Goal: Task Accomplishment & Management: Use online tool/utility

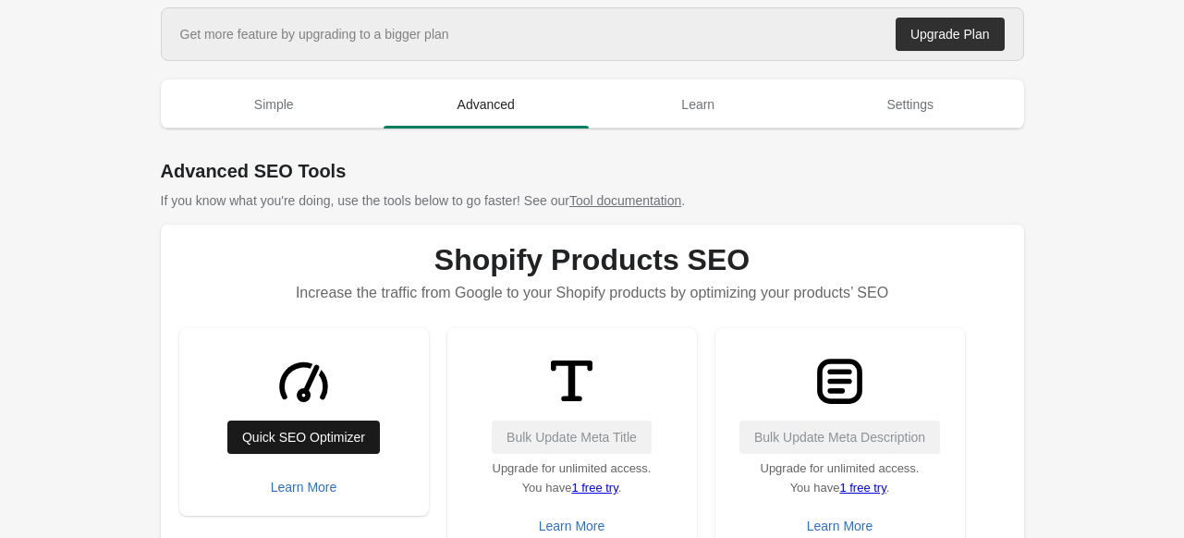
click at [285, 441] on div "Quick SEO Optimizer" at bounding box center [303, 437] width 123 height 15
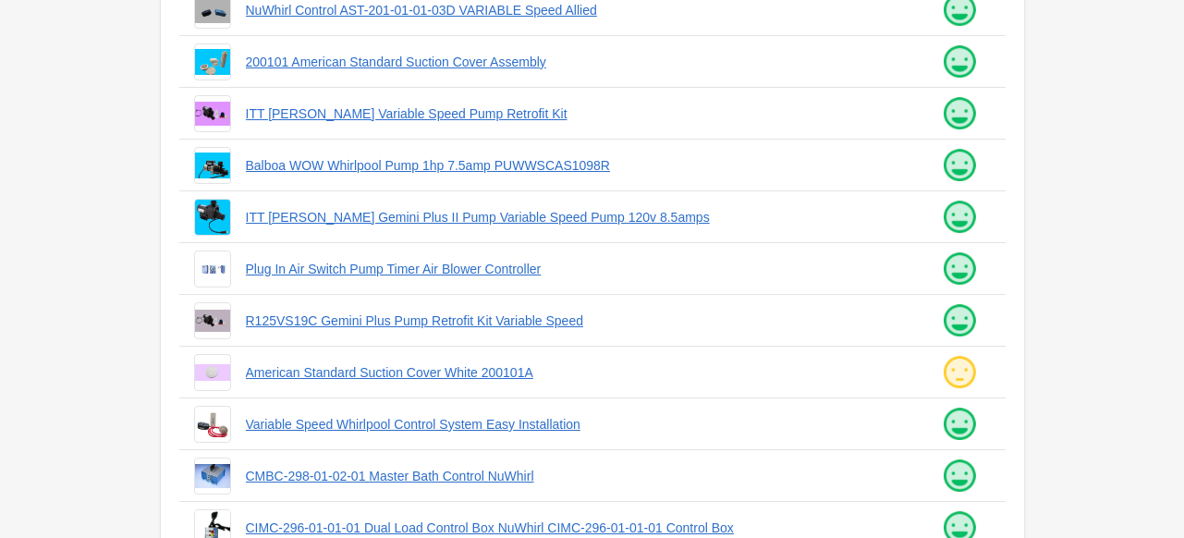
scroll to position [531, 0]
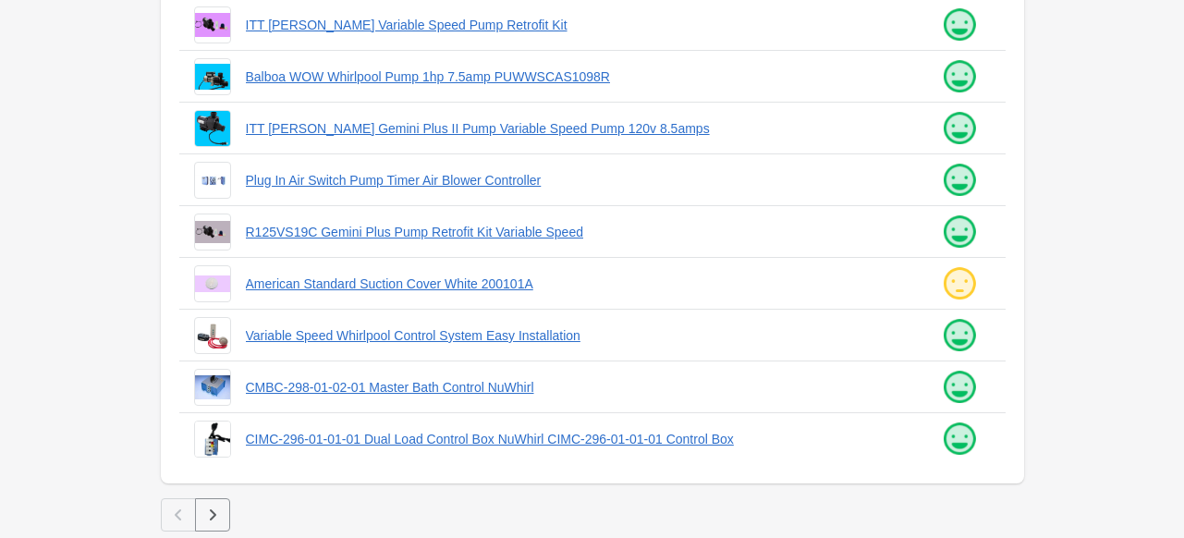
click at [207, 521] on icon "button" at bounding box center [212, 515] width 18 height 18
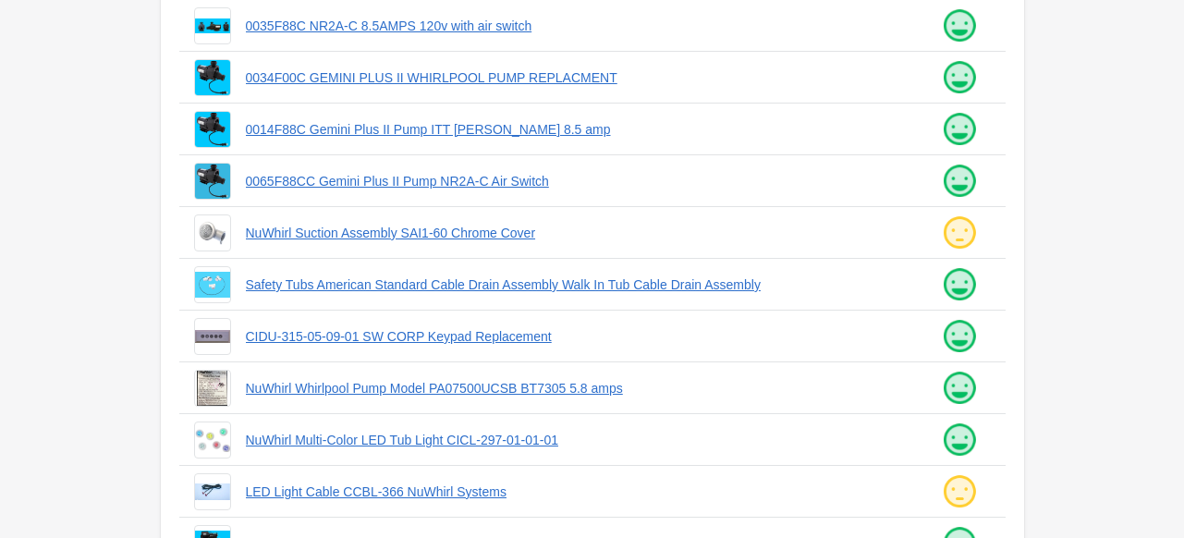
scroll to position [531, 0]
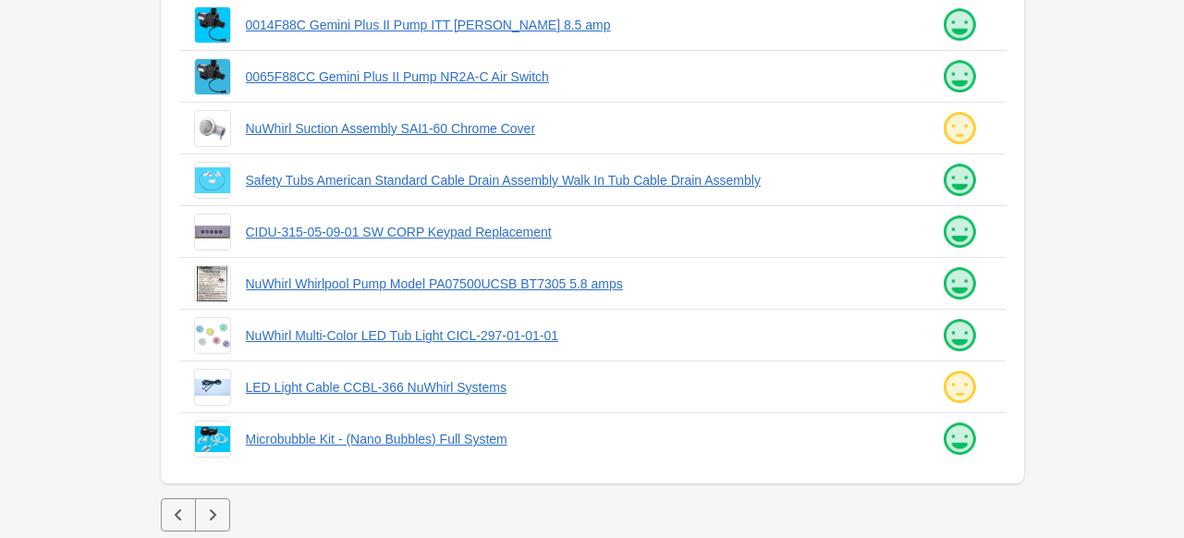
click at [214, 507] on icon "button" at bounding box center [212, 515] width 18 height 18
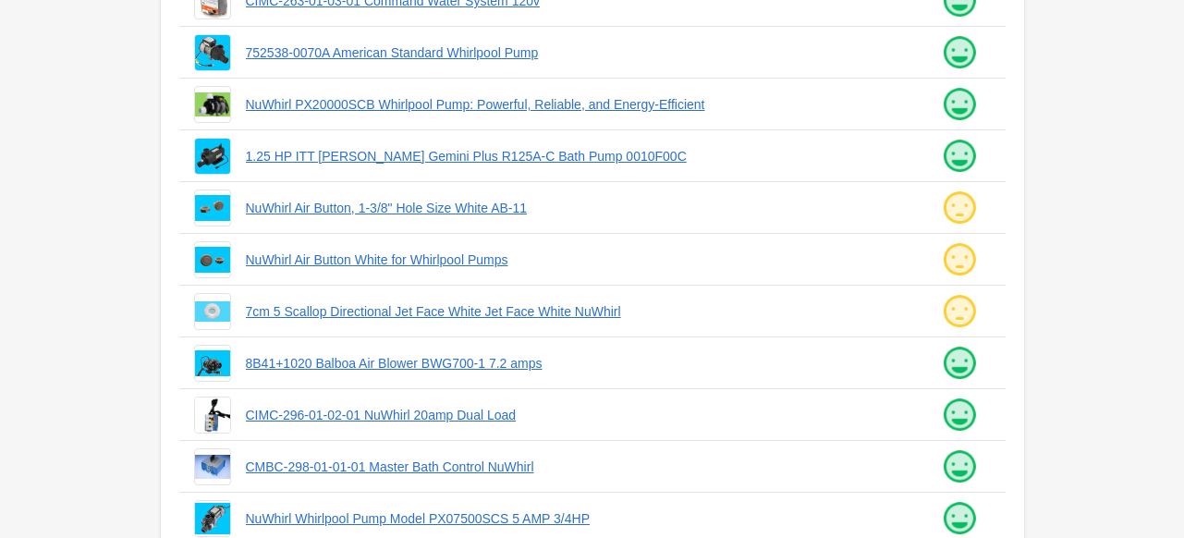
scroll to position [531, 0]
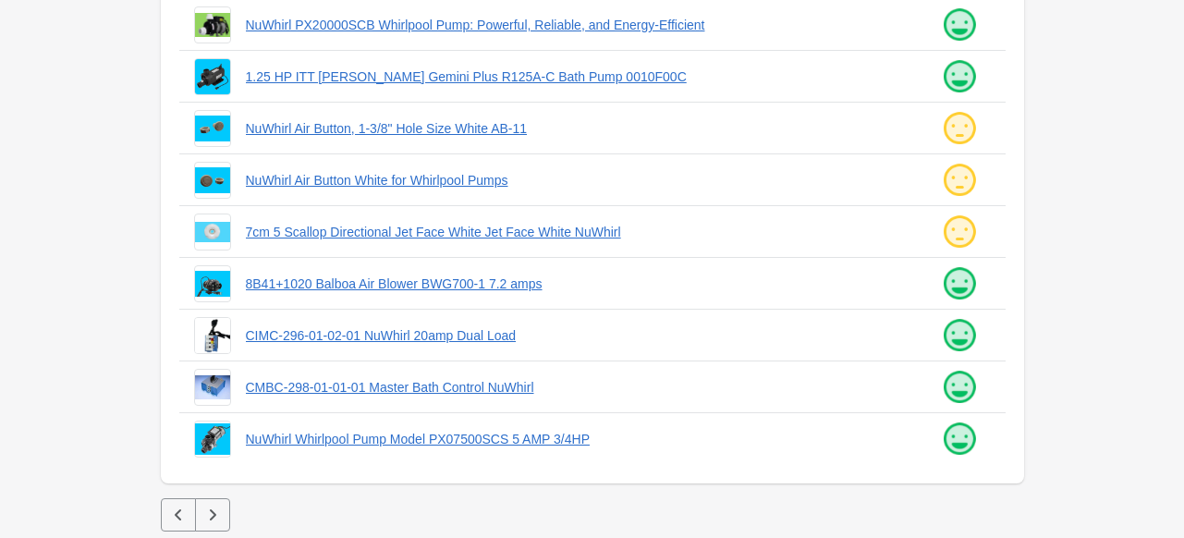
click at [214, 521] on icon "button" at bounding box center [212, 515] width 18 height 18
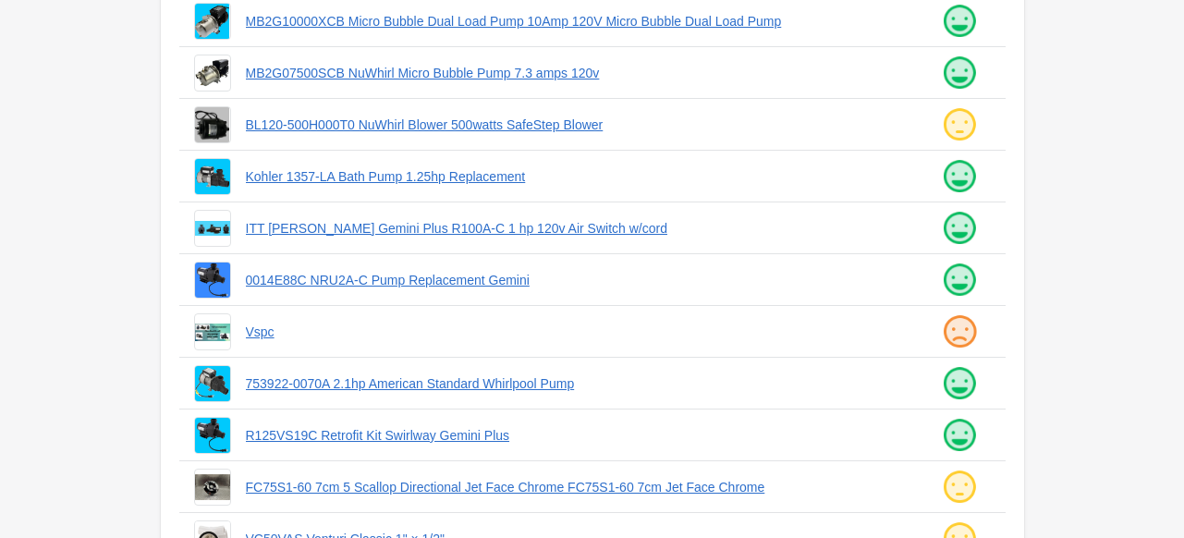
scroll to position [531, 0]
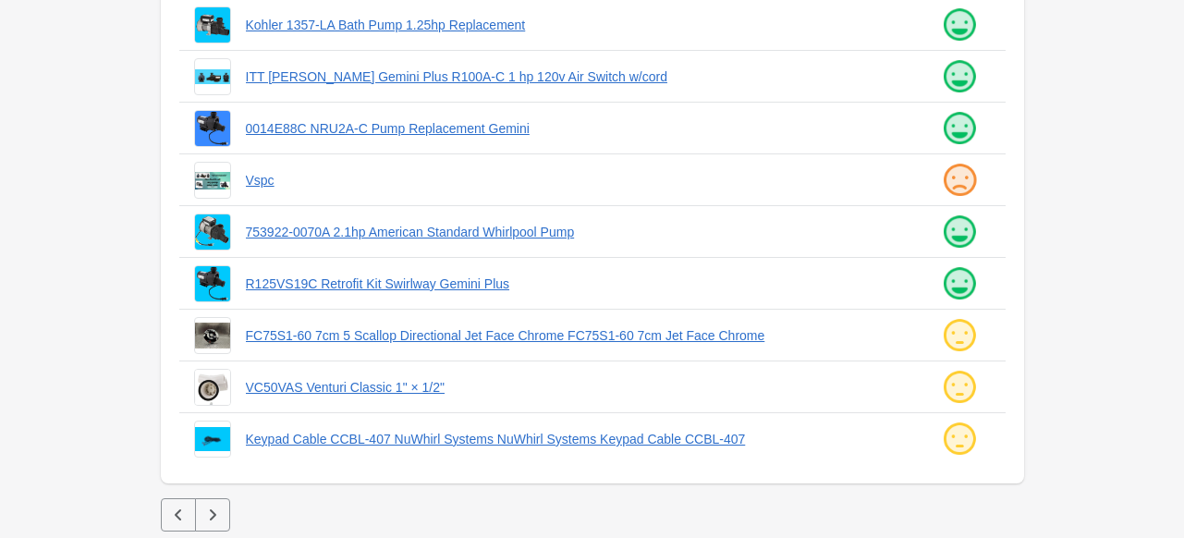
click at [223, 522] on button "button" at bounding box center [212, 514] width 35 height 33
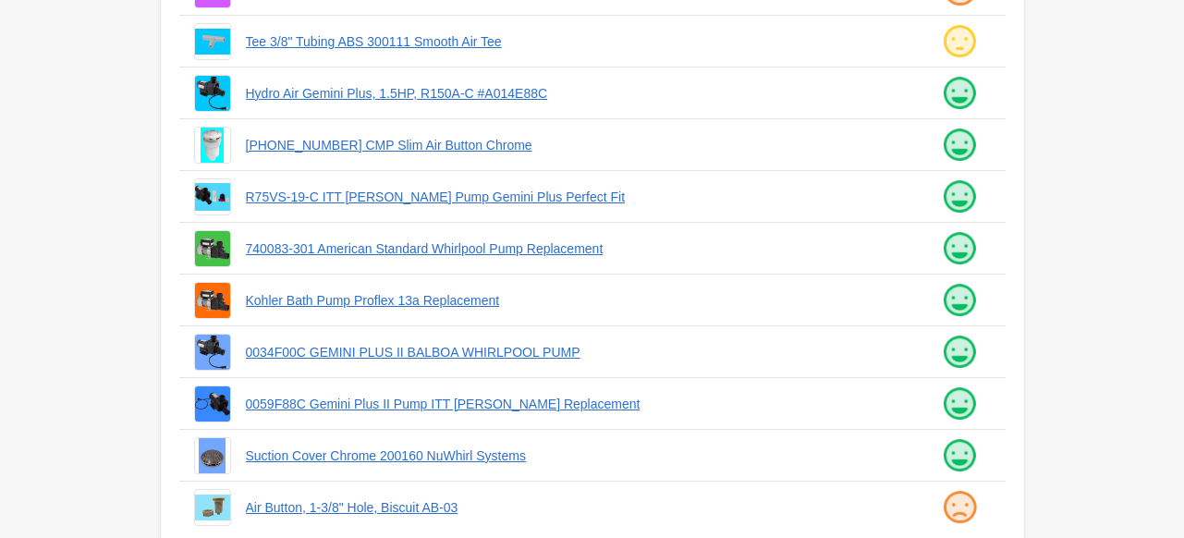
scroll to position [531, 0]
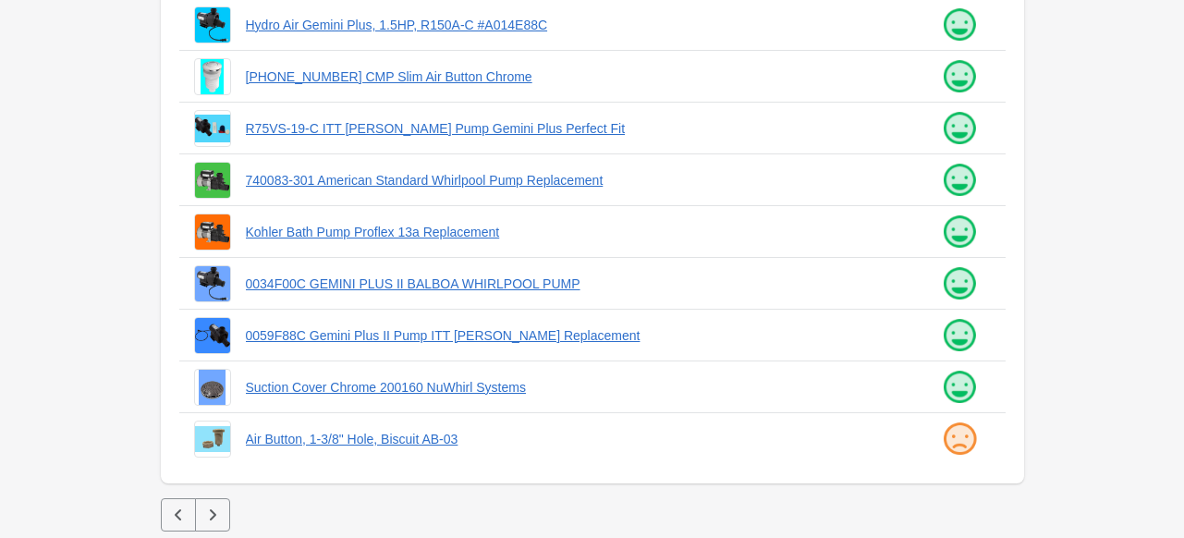
click at [214, 524] on button "button" at bounding box center [212, 514] width 35 height 33
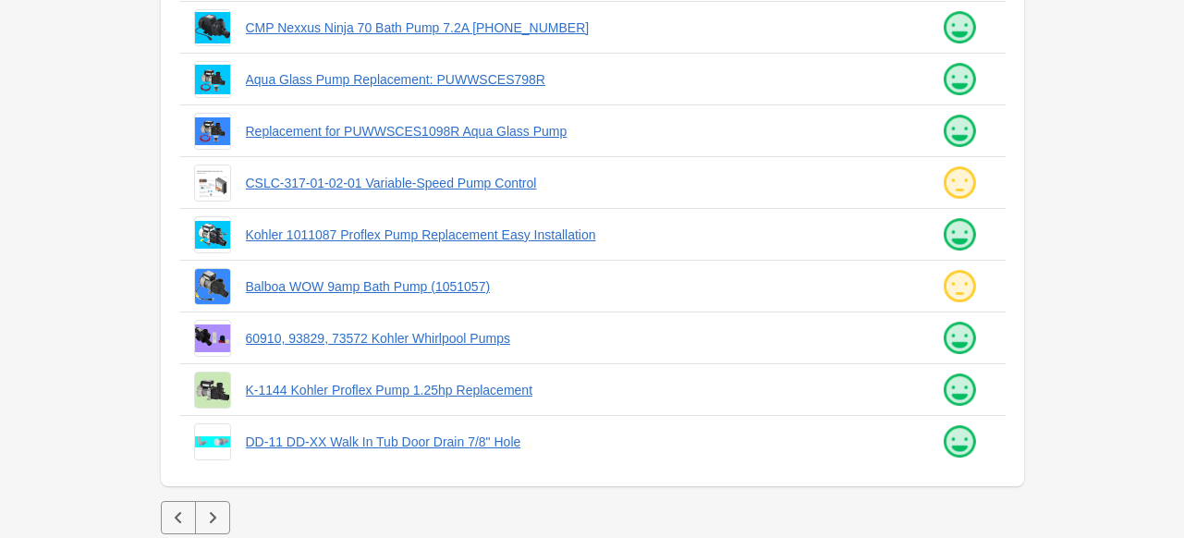
scroll to position [531, 0]
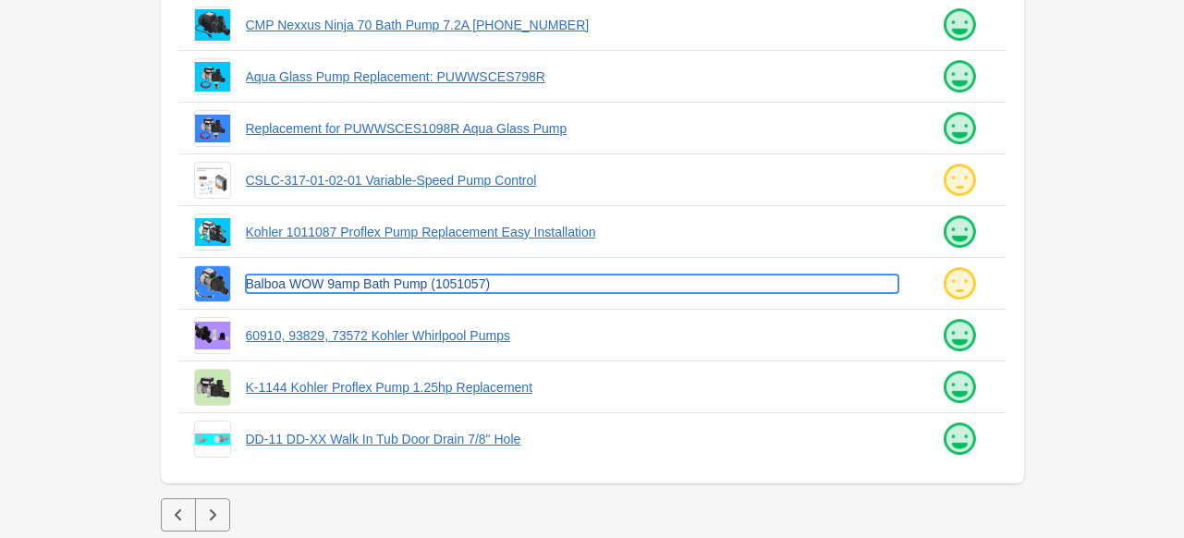
click at [404, 284] on link "Balboa WOW 9amp Bath Pump (1051057)" at bounding box center [572, 284] width 653 height 18
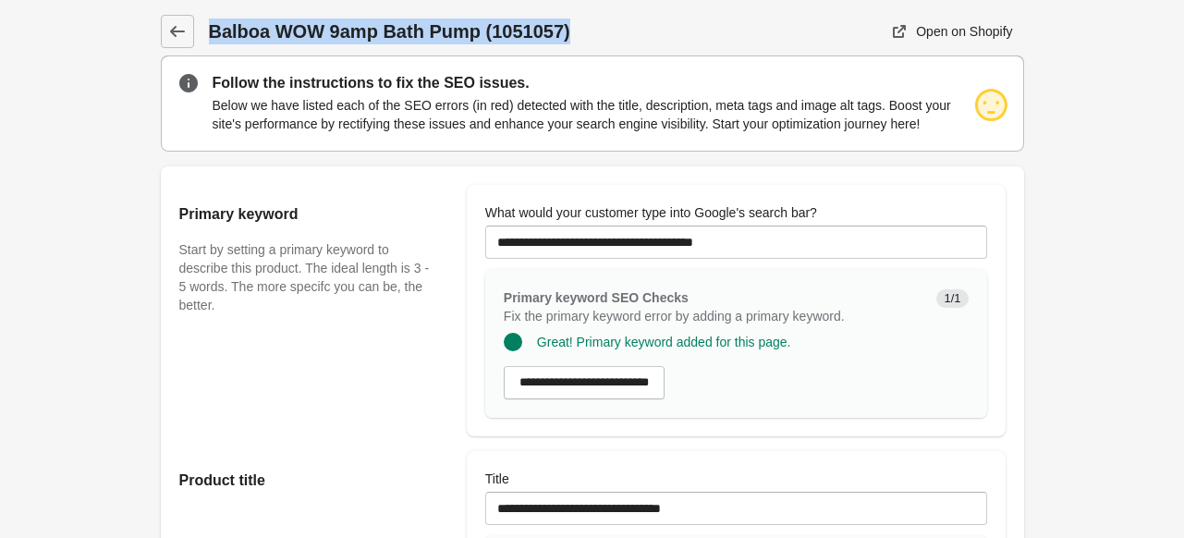
drag, startPoint x: 211, startPoint y: 29, endPoint x: 580, endPoint y: 30, distance: 369.7
click at [580, 30] on h1 "Balboa WOW 9amp Bath Pump (1051057)" at bounding box center [464, 31] width 511 height 26
copy h1 "Balboa WOW 9amp Bath Pump (1051057)"
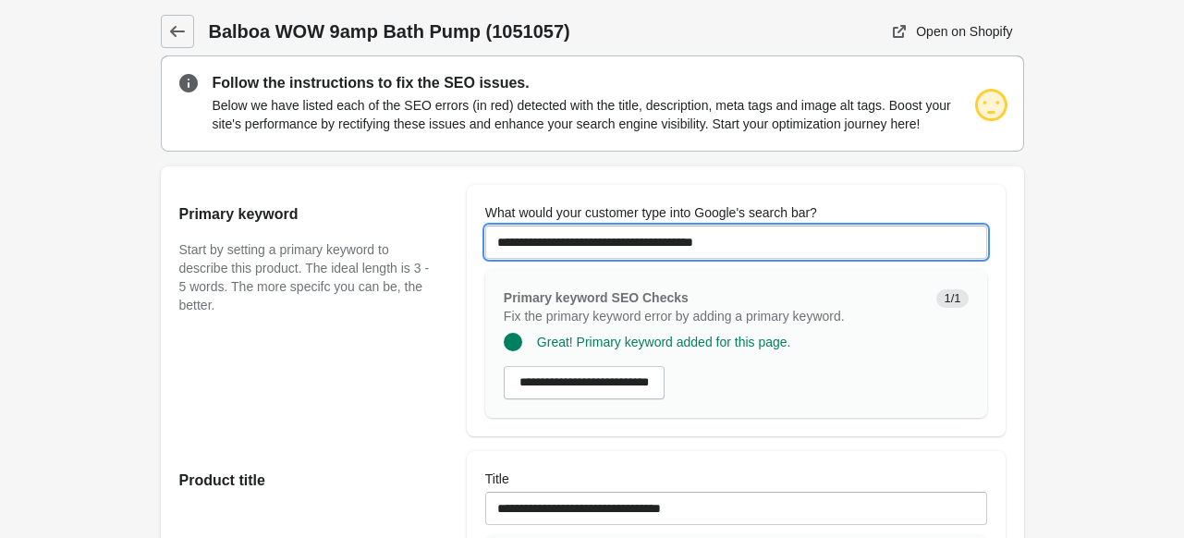
drag, startPoint x: 819, startPoint y: 255, endPoint x: 471, endPoint y: 229, distance: 348.5
click at [471, 229] on div "**********" at bounding box center [736, 310] width 539 height 251
paste input "text"
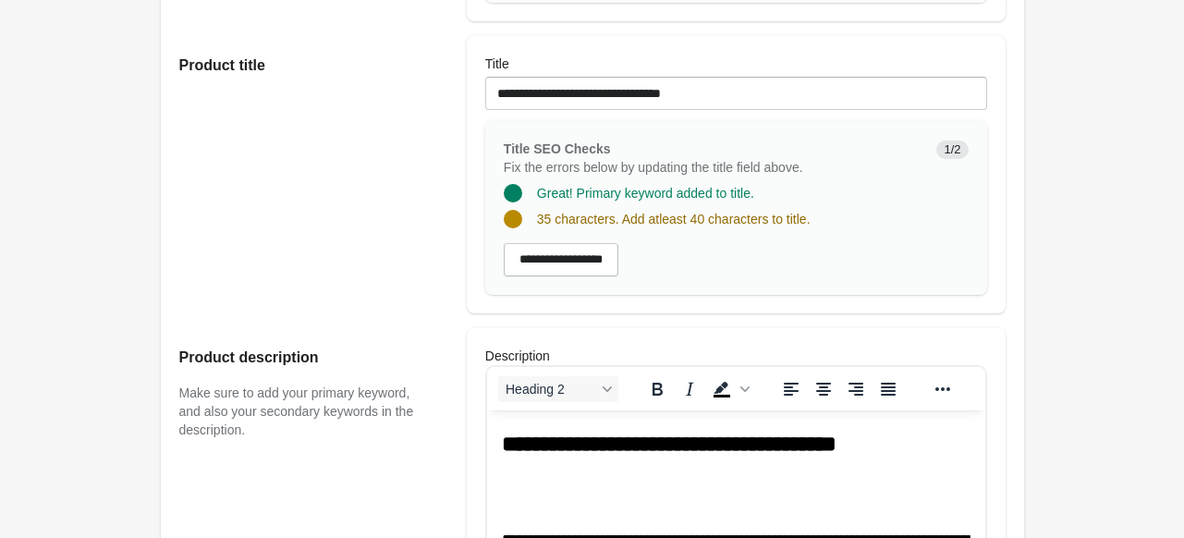
scroll to position [336, 0]
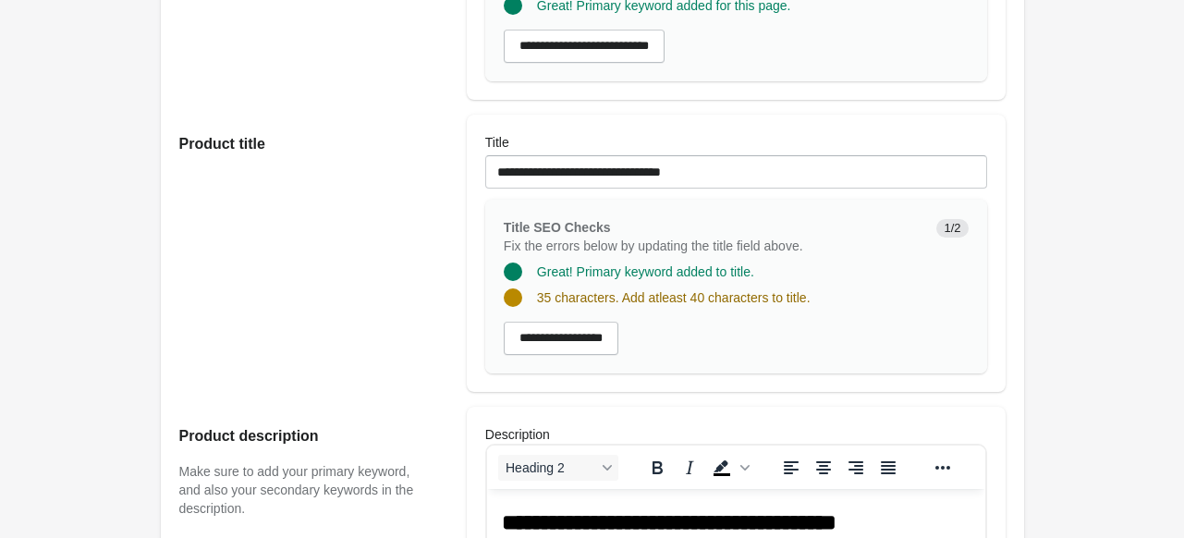
type input "**********"
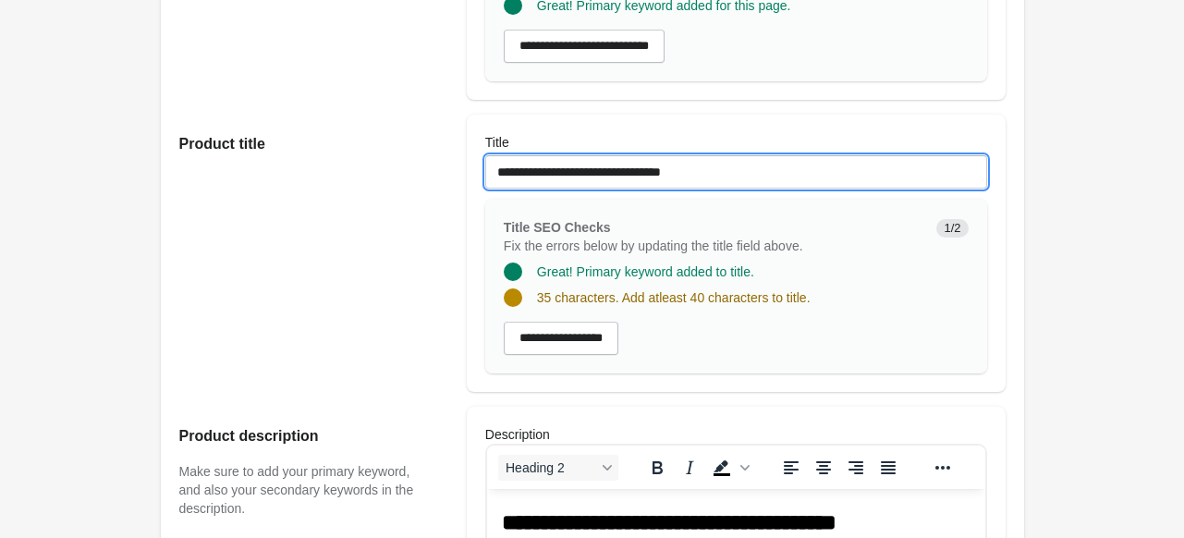
click at [751, 174] on input "**********" at bounding box center [736, 171] width 502 height 33
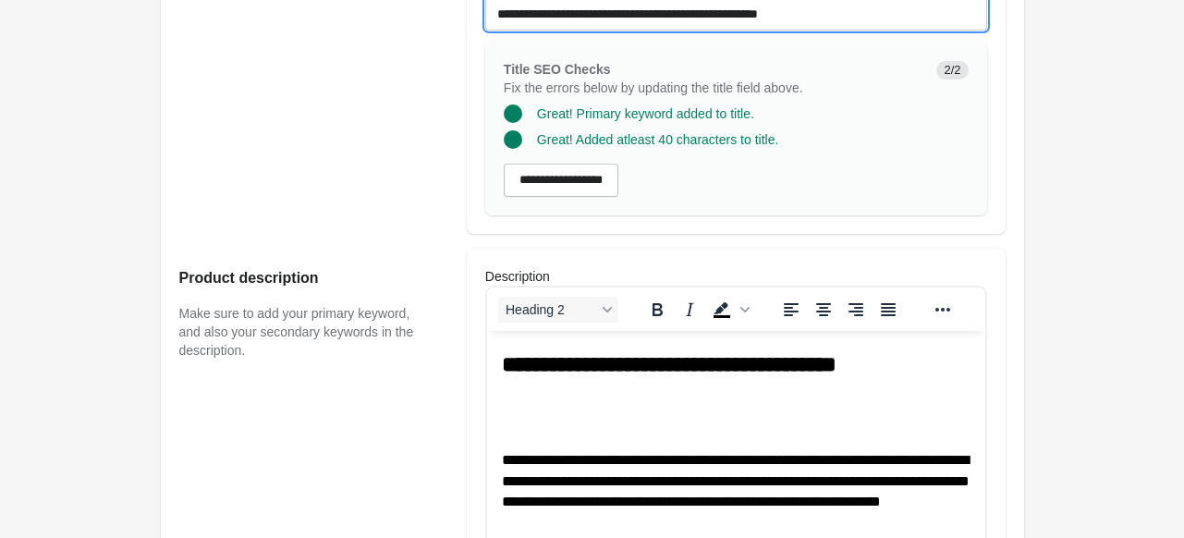
scroll to position [542, 0]
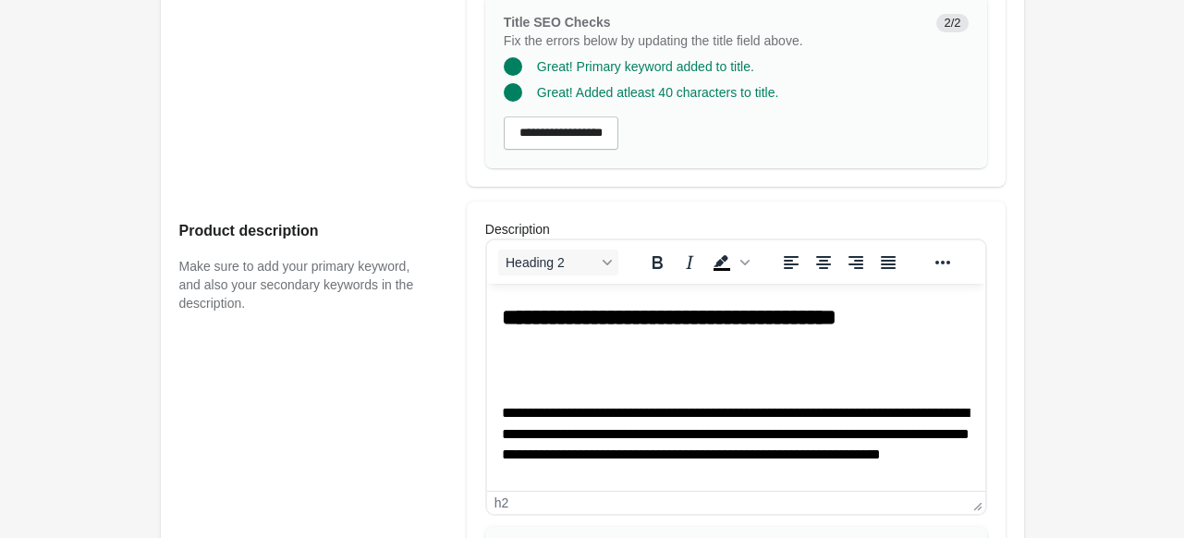
type input "**********"
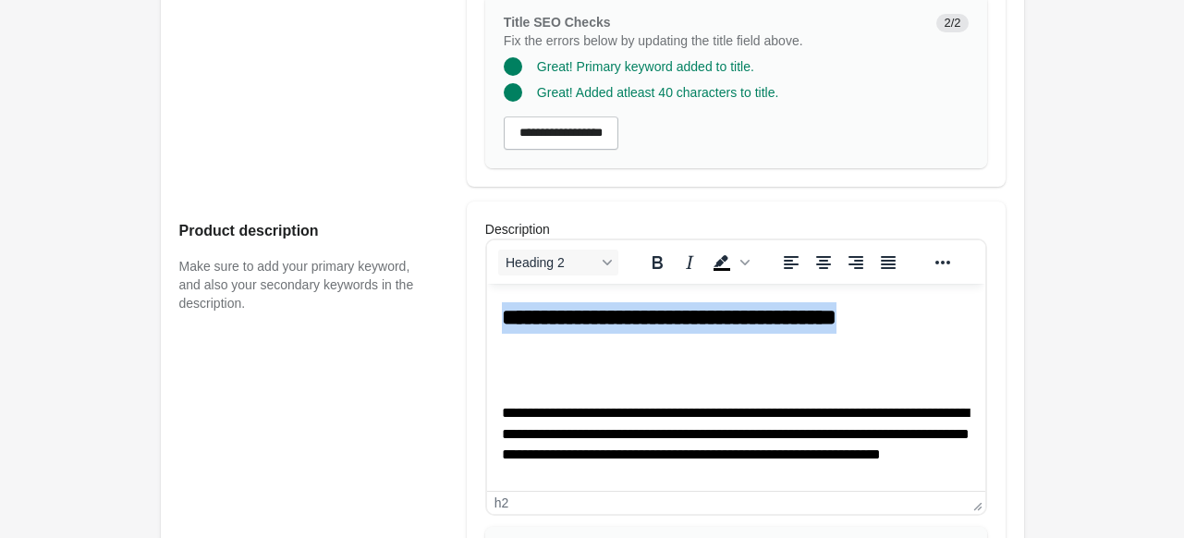
drag, startPoint x: 593, startPoint y: 350, endPoint x: 470, endPoint y: 300, distance: 133.5
paste body "Rich Text Area. Press ALT-0 for help."
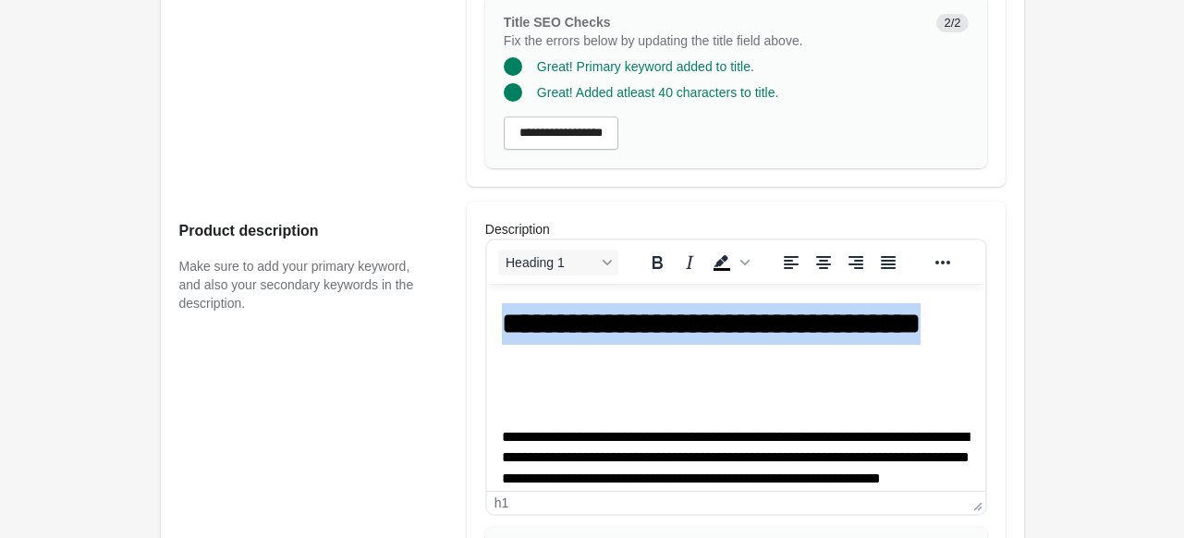
drag, startPoint x: 639, startPoint y: 383, endPoint x: 486, endPoint y: 311, distance: 168.7
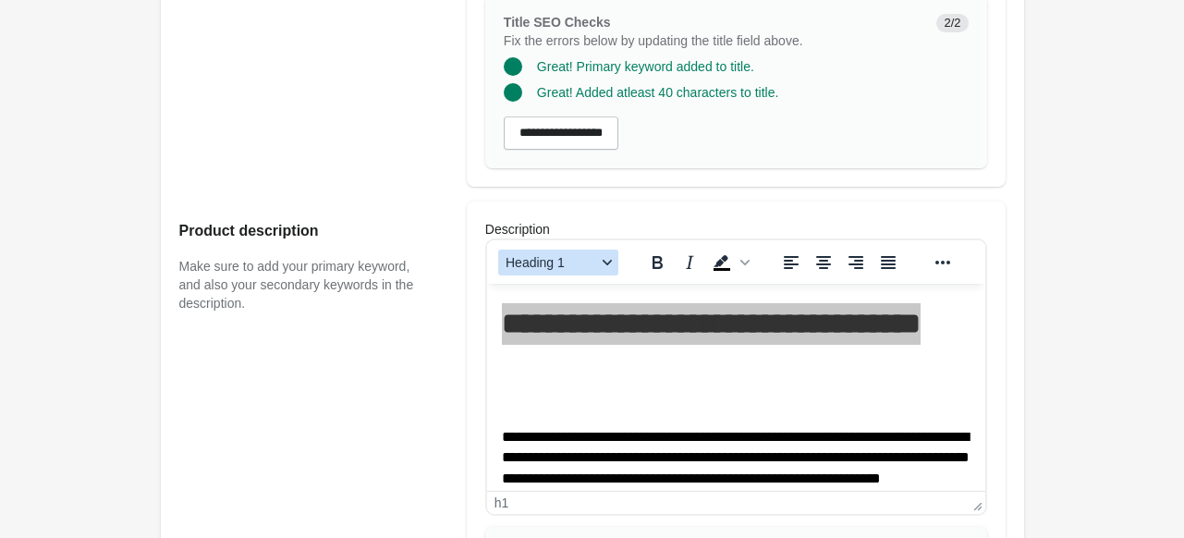
click at [603, 262] on icon "Blocks" at bounding box center [607, 262] width 9 height 9
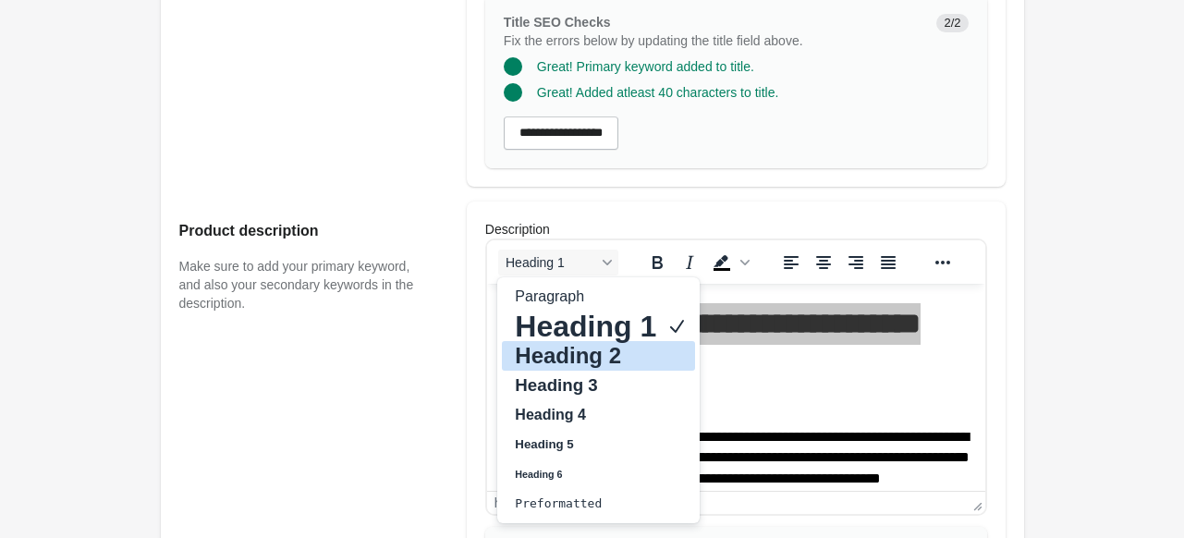
click at [584, 349] on h2 "Heading 2" at bounding box center [585, 356] width 145 height 22
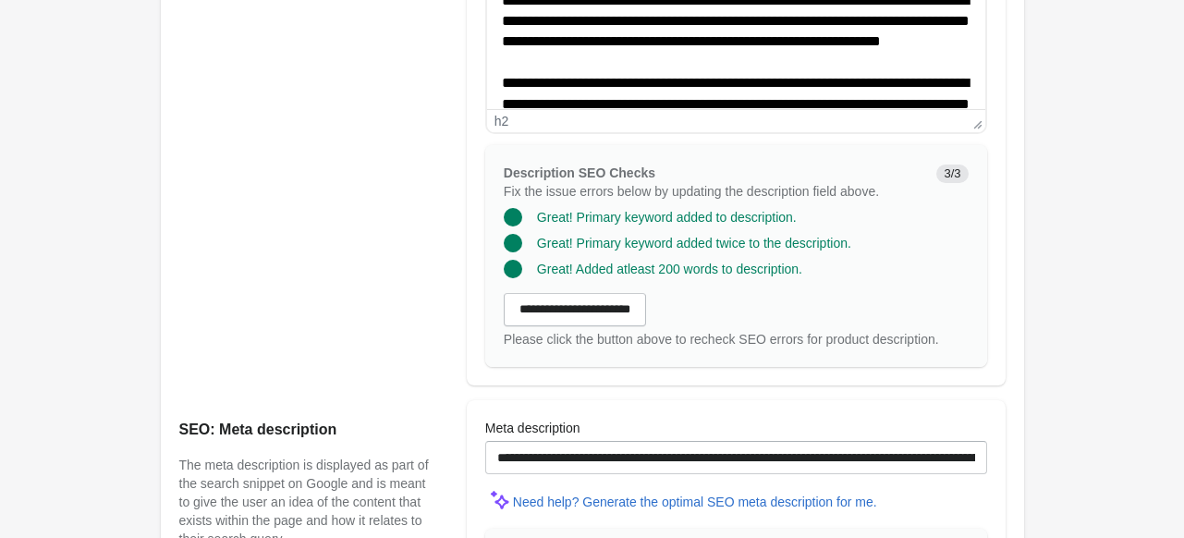
scroll to position [816, 0]
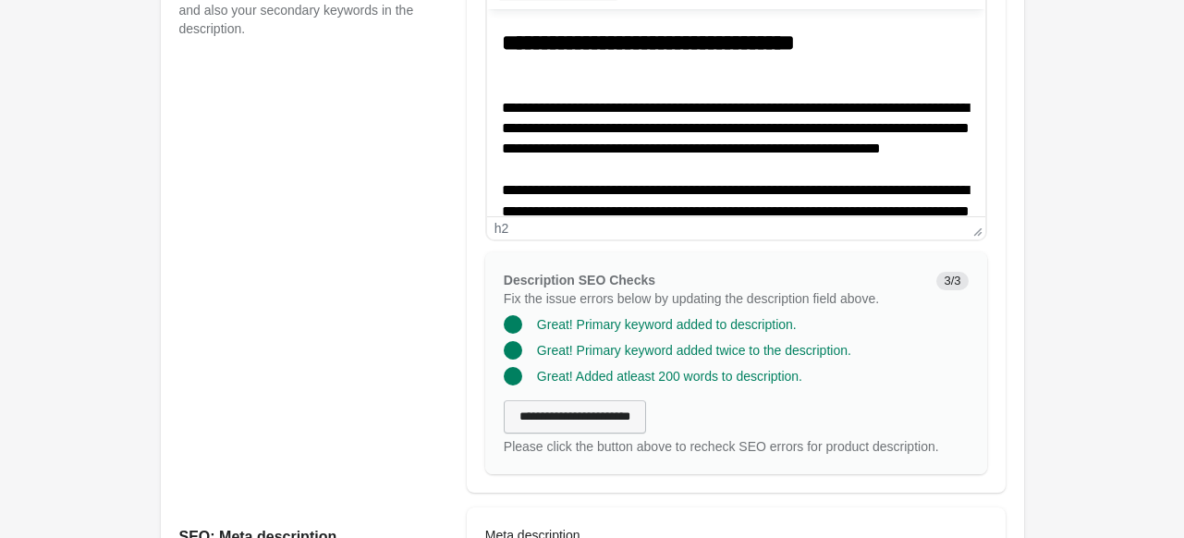
click at [621, 427] on input "**********" at bounding box center [575, 416] width 142 height 33
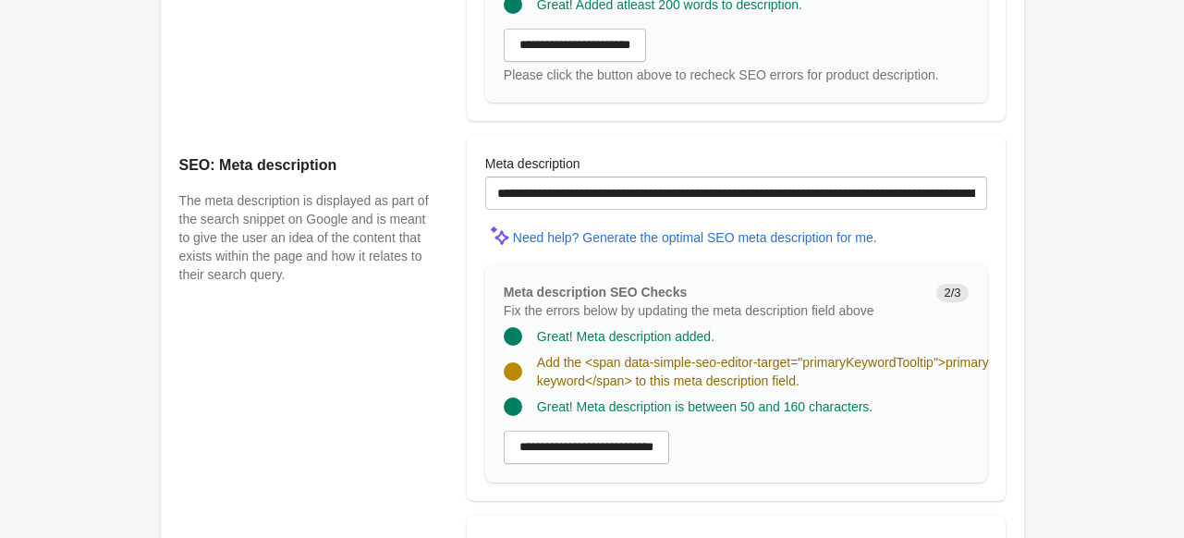
scroll to position [1178, 0]
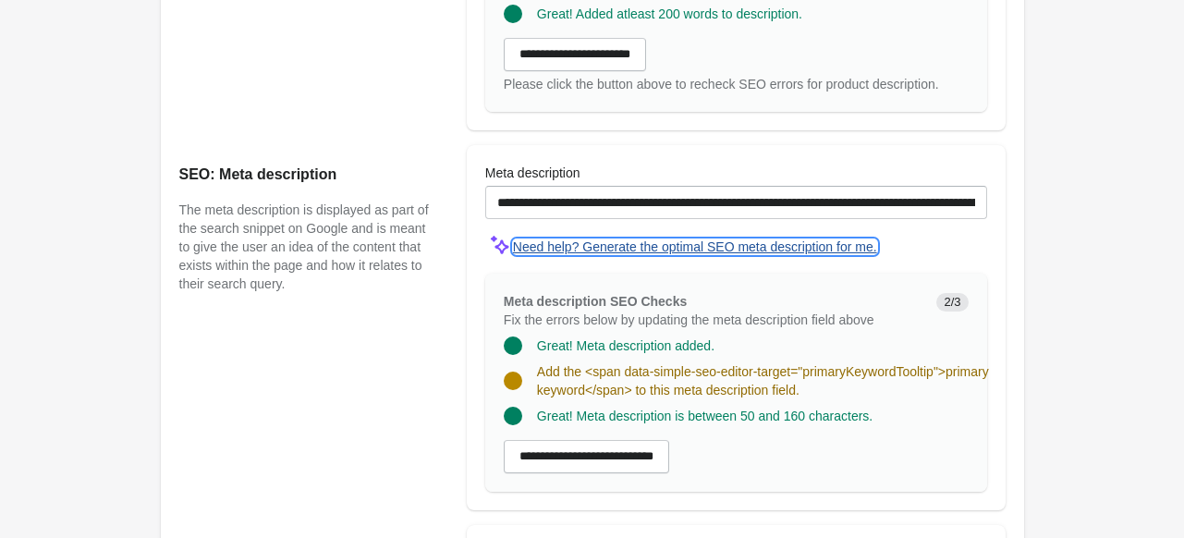
click at [669, 248] on div "Need help? Generate the optimal SEO meta description for me." at bounding box center [695, 246] width 364 height 15
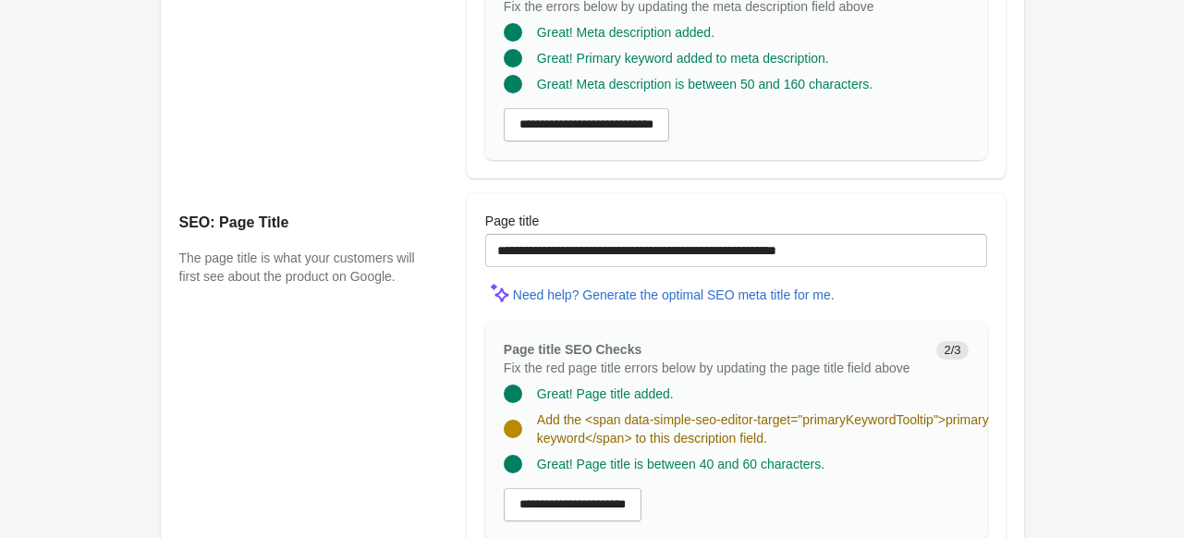
scroll to position [1542, 0]
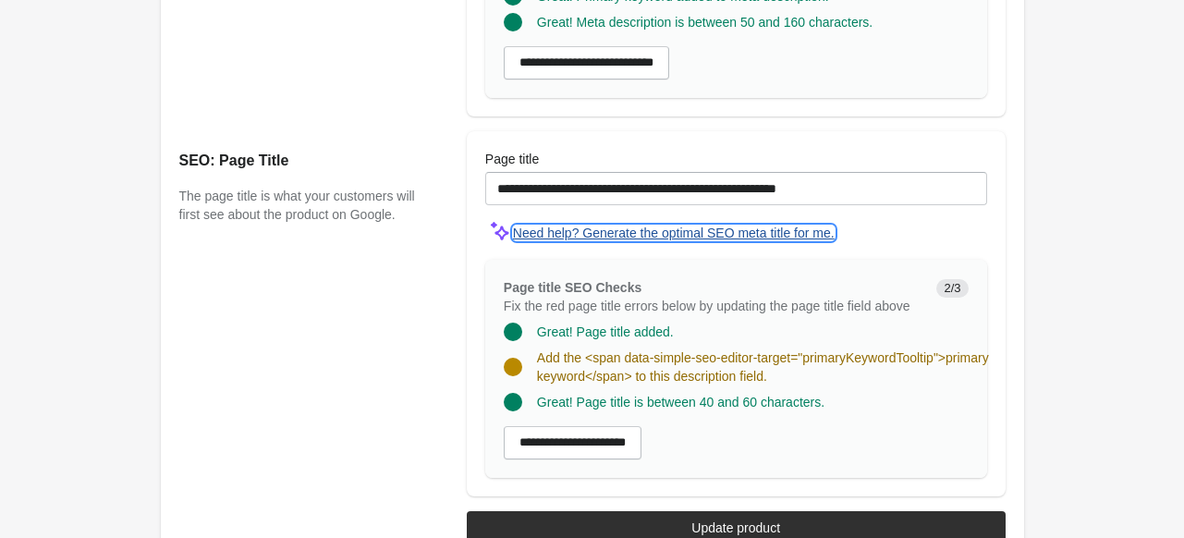
click at [655, 234] on div "Need help? Generate the optimal SEO meta title for me." at bounding box center [674, 233] width 322 height 15
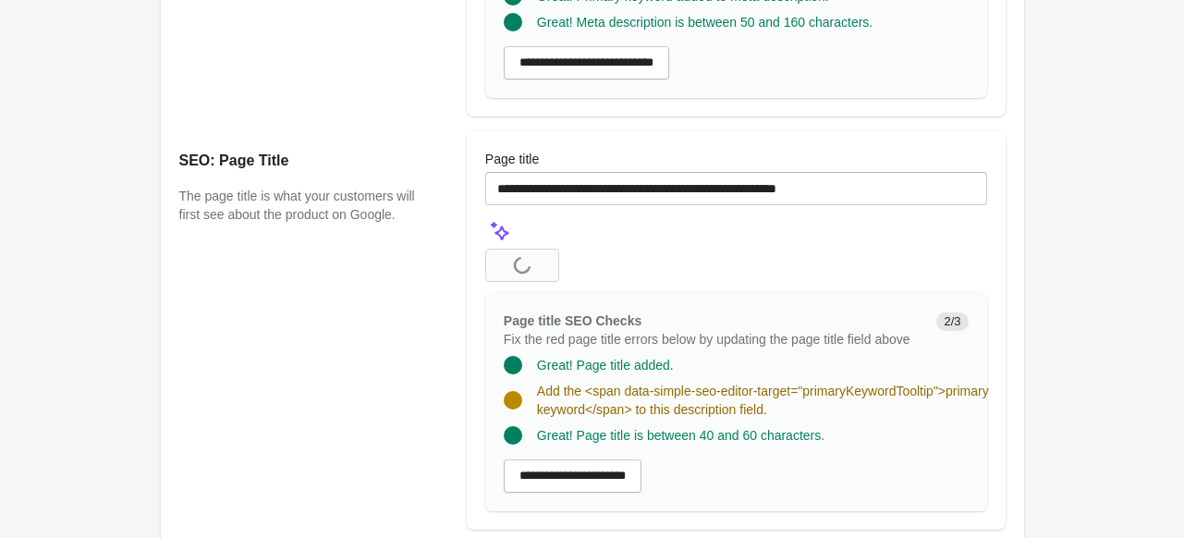
scroll to position [1535, 0]
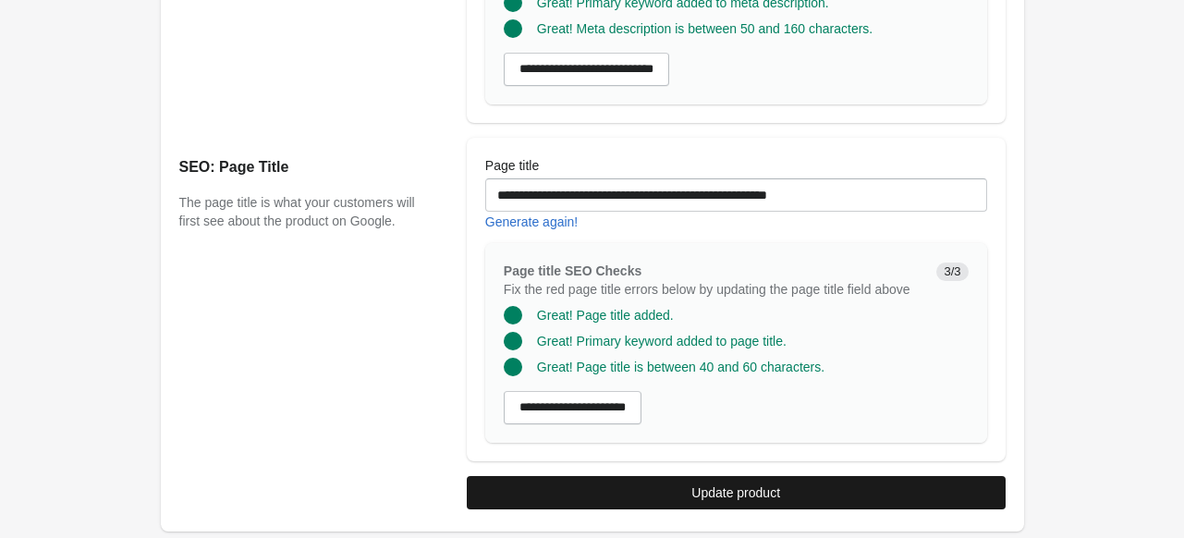
click at [682, 493] on span "Update product" at bounding box center [736, 492] width 509 height 15
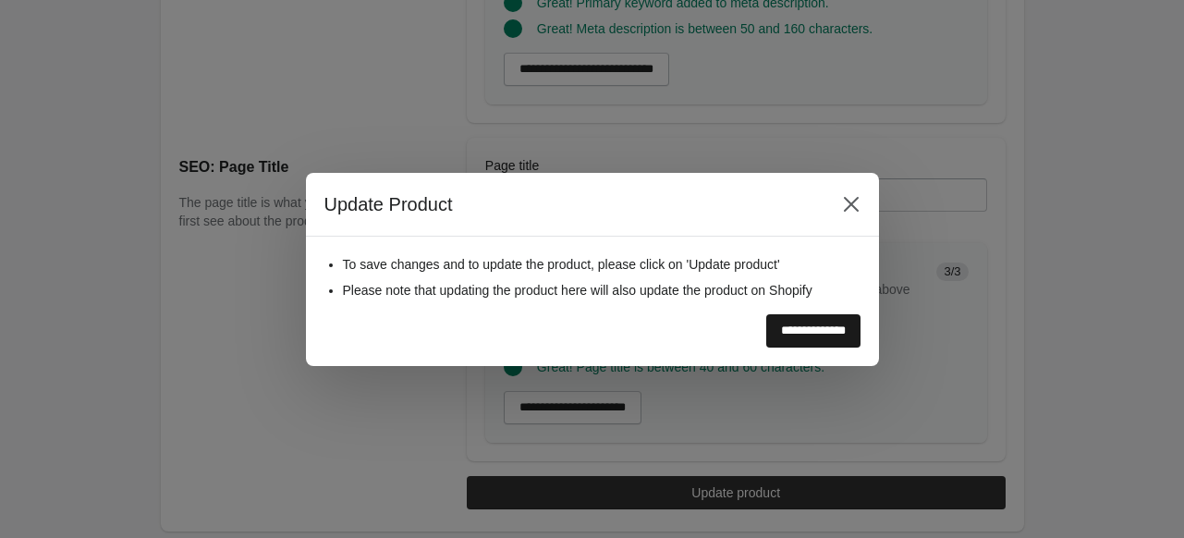
click at [796, 328] on input "**********" at bounding box center [813, 330] width 94 height 33
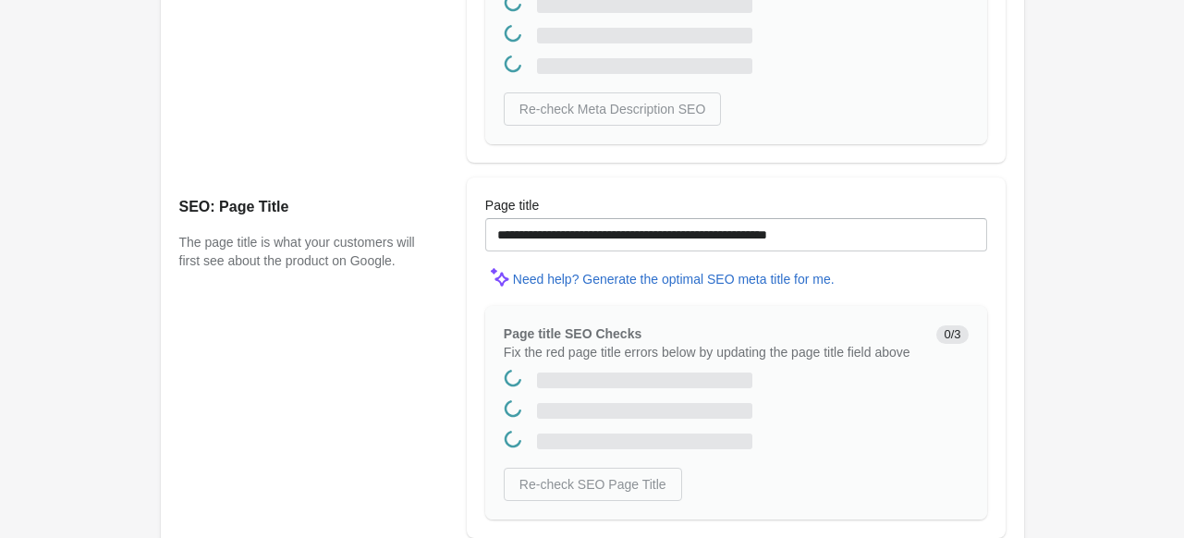
scroll to position [0, 0]
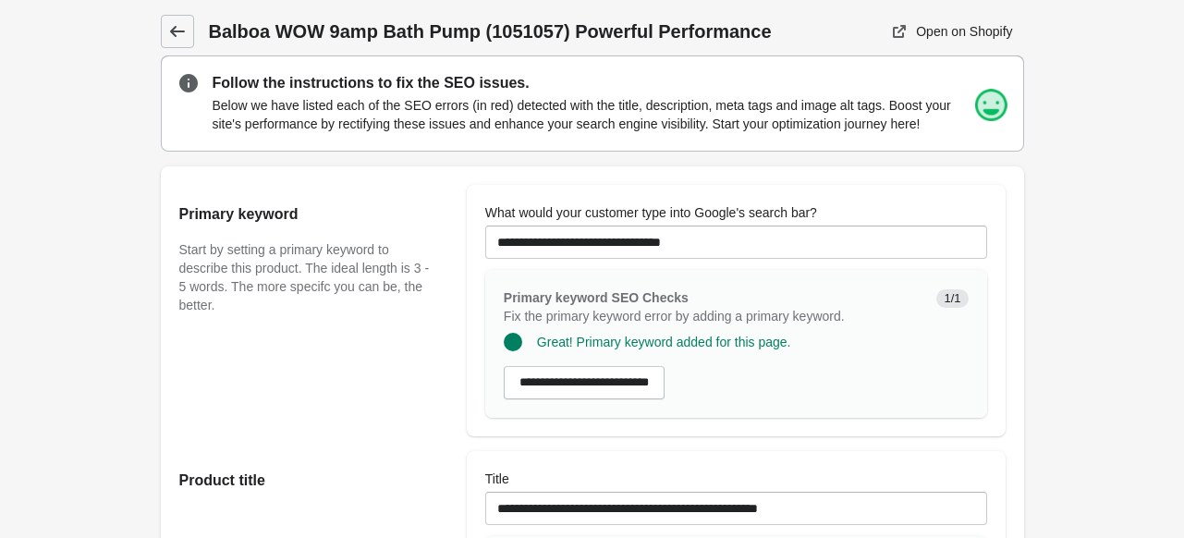
click at [170, 35] on icon at bounding box center [177, 31] width 18 height 18
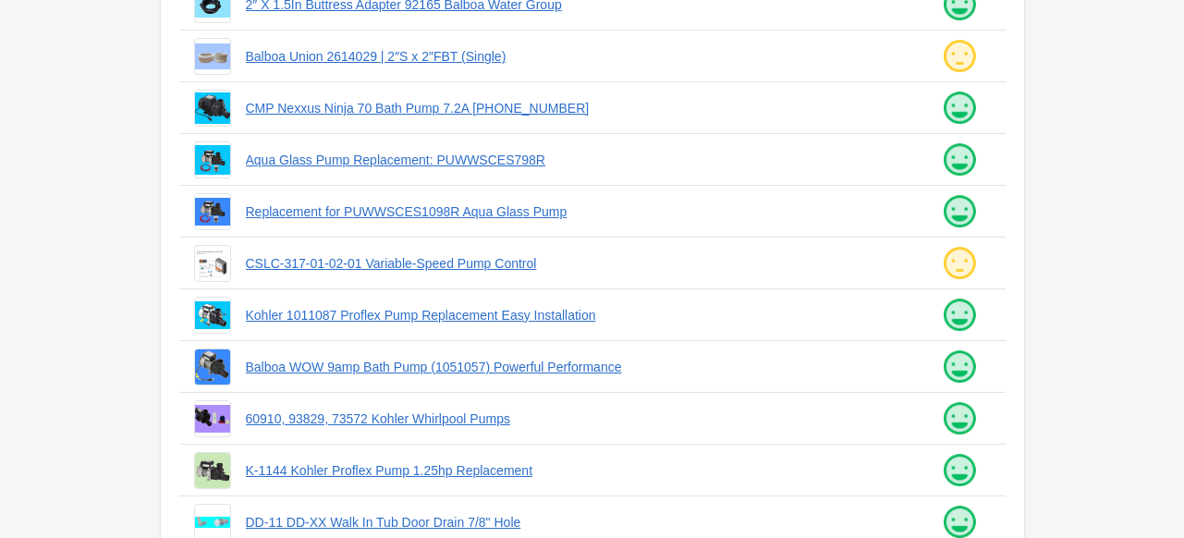
scroll to position [531, 0]
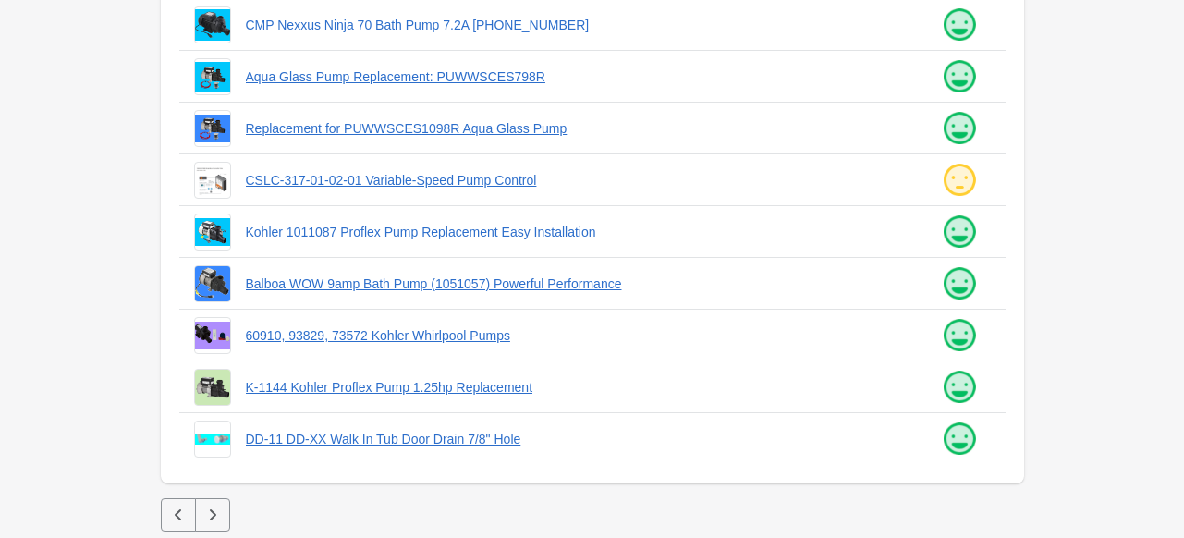
click at [221, 514] on button "button" at bounding box center [212, 514] width 35 height 33
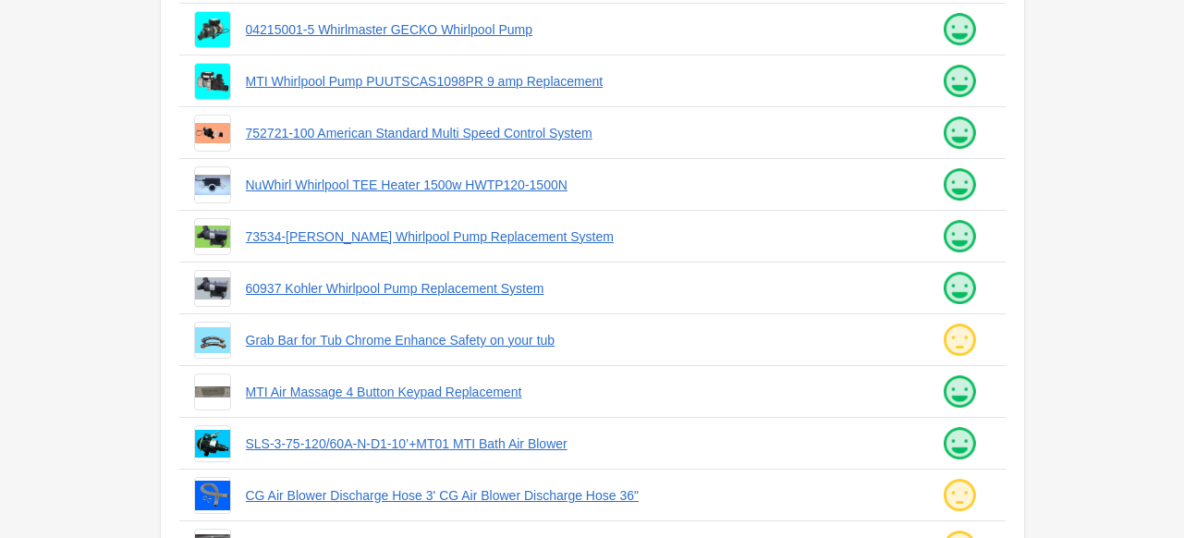
scroll to position [531, 0]
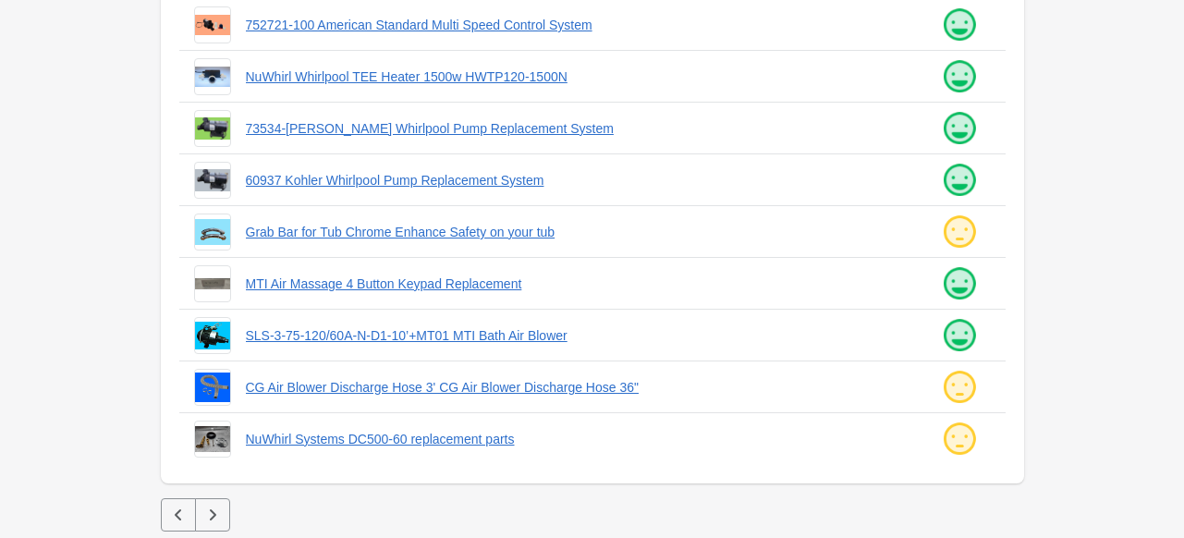
click at [218, 507] on icon "button" at bounding box center [212, 515] width 18 height 18
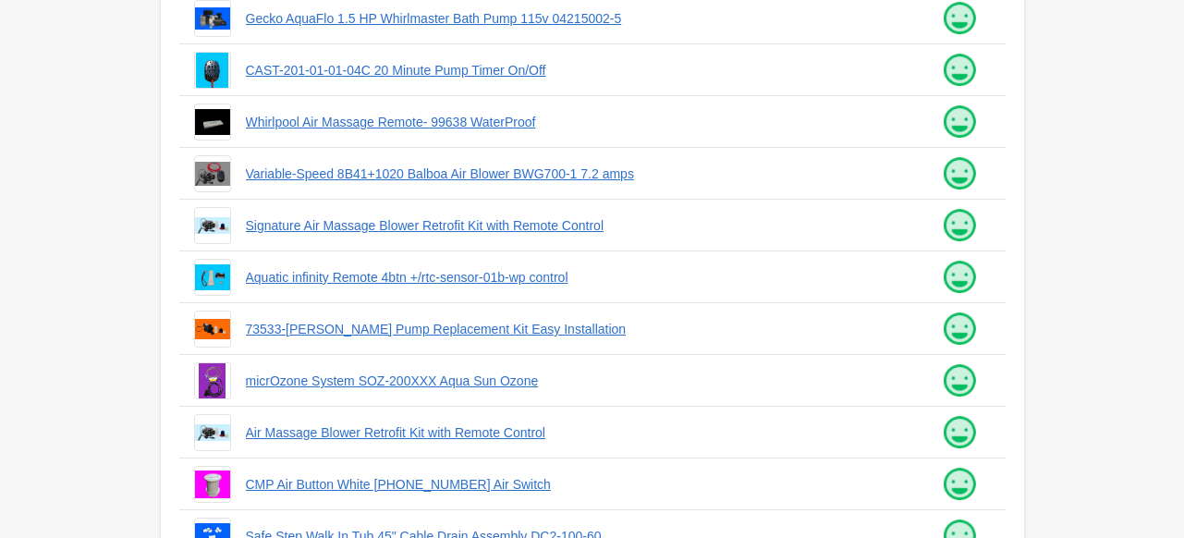
scroll to position [531, 0]
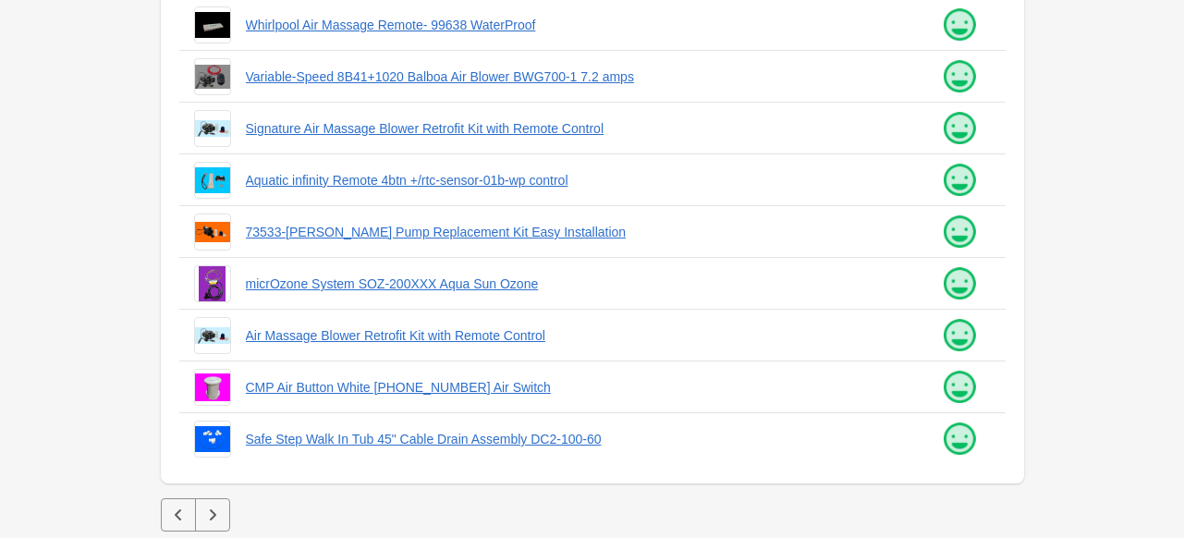
click at [214, 511] on icon "button" at bounding box center [212, 515] width 18 height 18
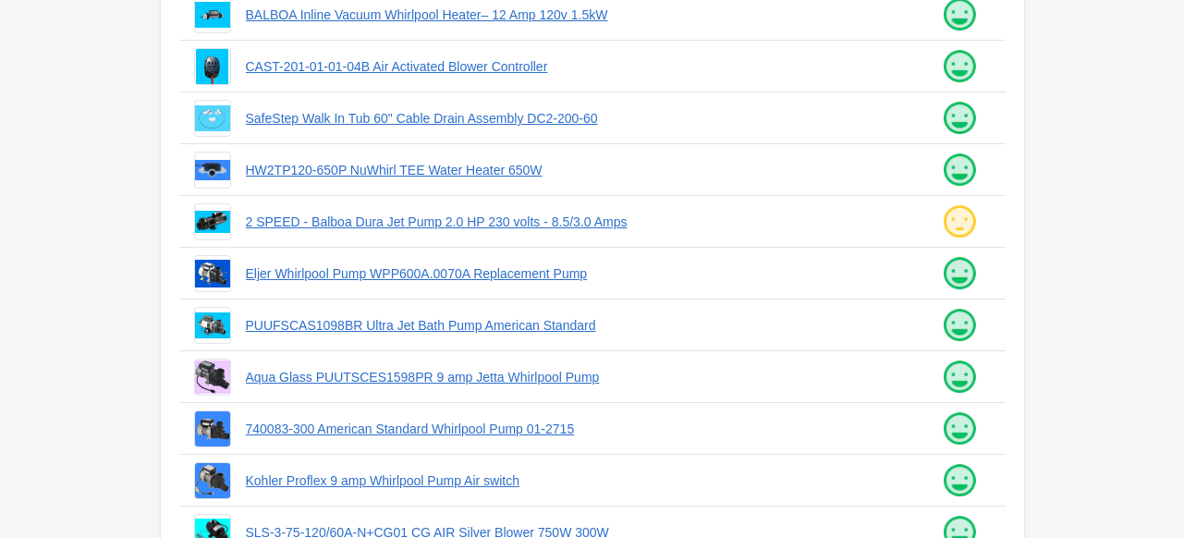
scroll to position [531, 0]
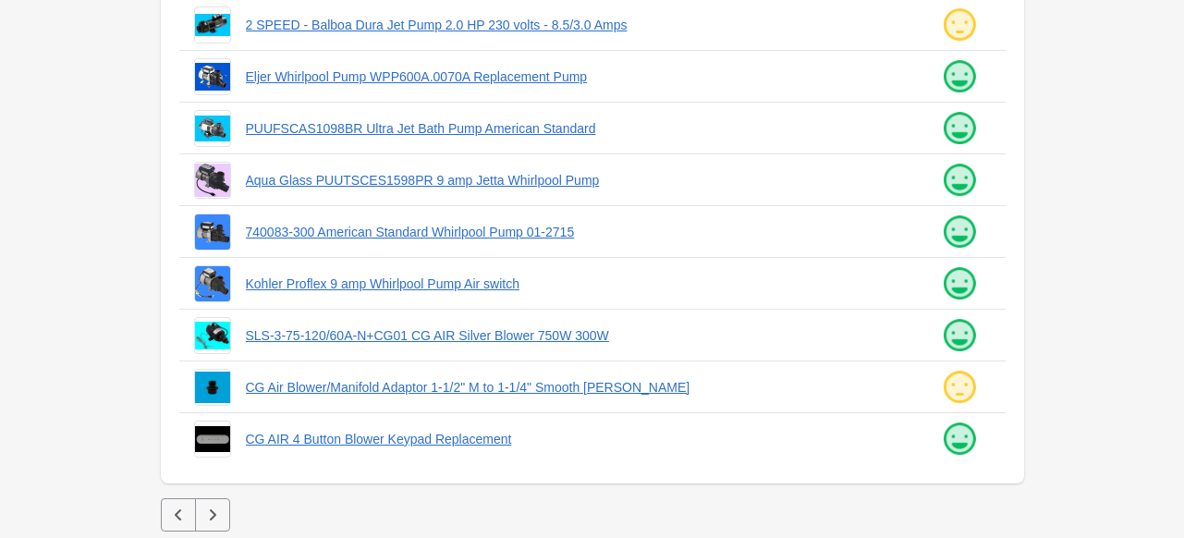
click at [218, 517] on icon "button" at bounding box center [212, 515] width 18 height 18
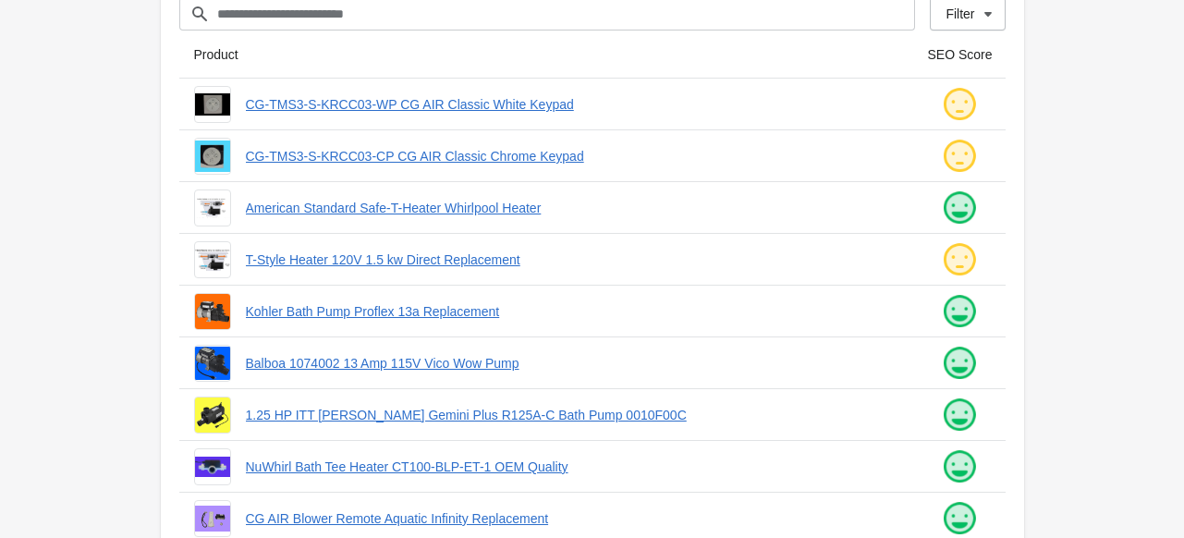
scroll to position [174, 0]
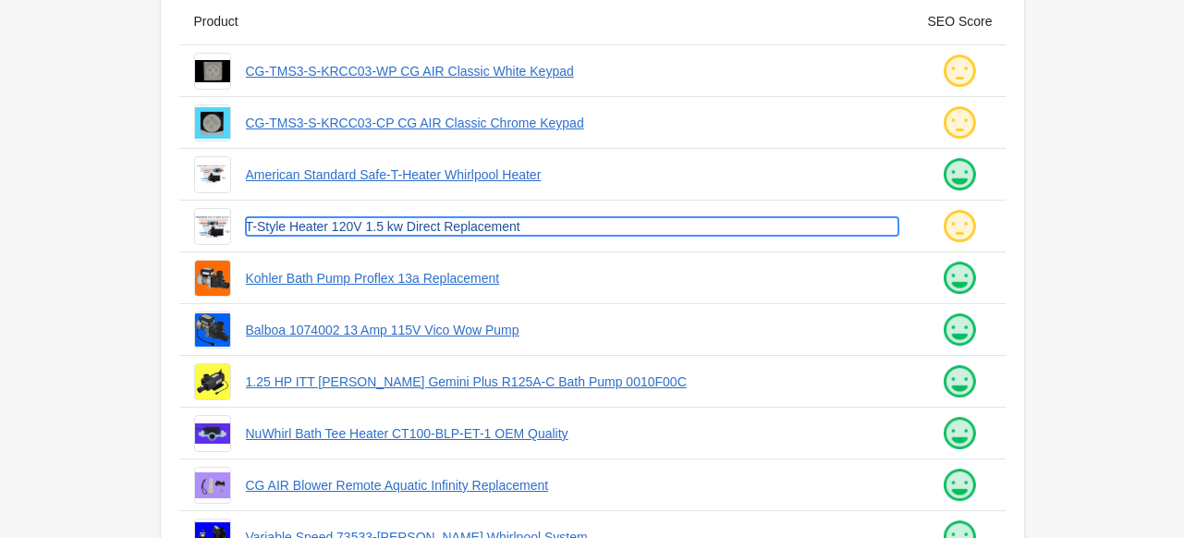
click at [458, 226] on link "T-Style Heater 120V 1.5 kw Direct Replacement" at bounding box center [572, 226] width 653 height 18
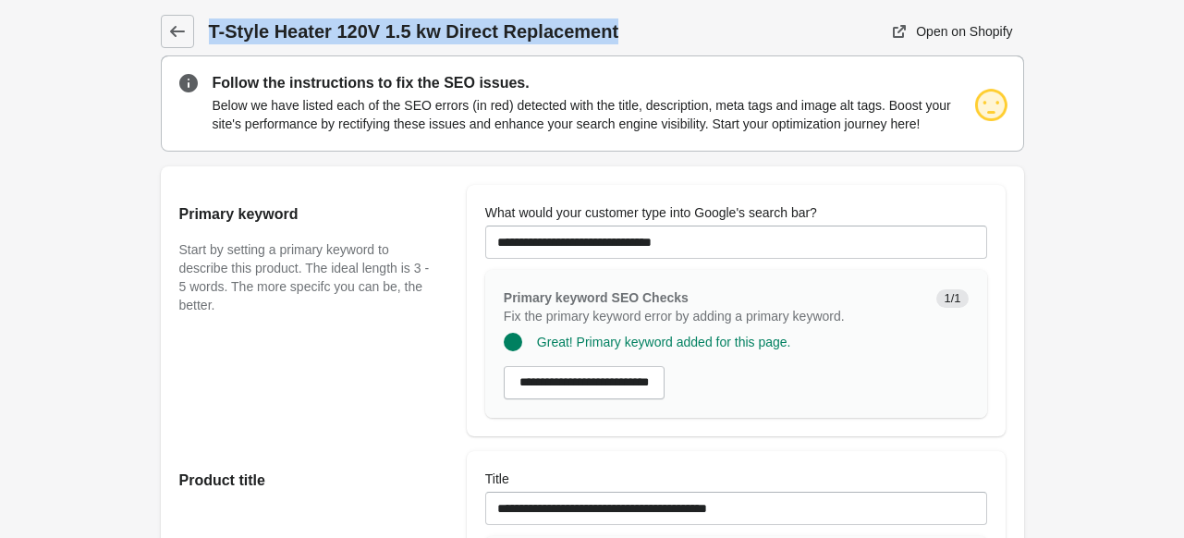
drag, startPoint x: 608, startPoint y: 39, endPoint x: 207, endPoint y: 29, distance: 401.3
click at [209, 29] on h1 "T-Style Heater 120V 1.5 kw Direct Replacement" at bounding box center [476, 31] width 535 height 26
copy h1 "T-Style Heater 120V 1.5 kw Direct Replacement"
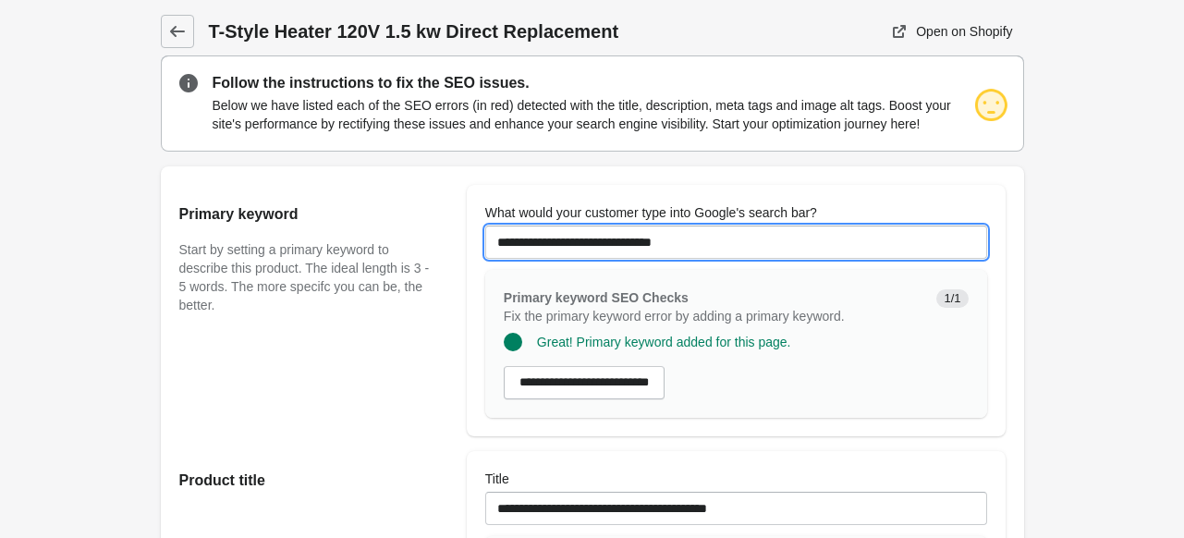
drag, startPoint x: 710, startPoint y: 241, endPoint x: 365, endPoint y: 203, distance: 346.8
click at [365, 203] on div "**********" at bounding box center [583, 303] width 845 height 266
paste input "**********"
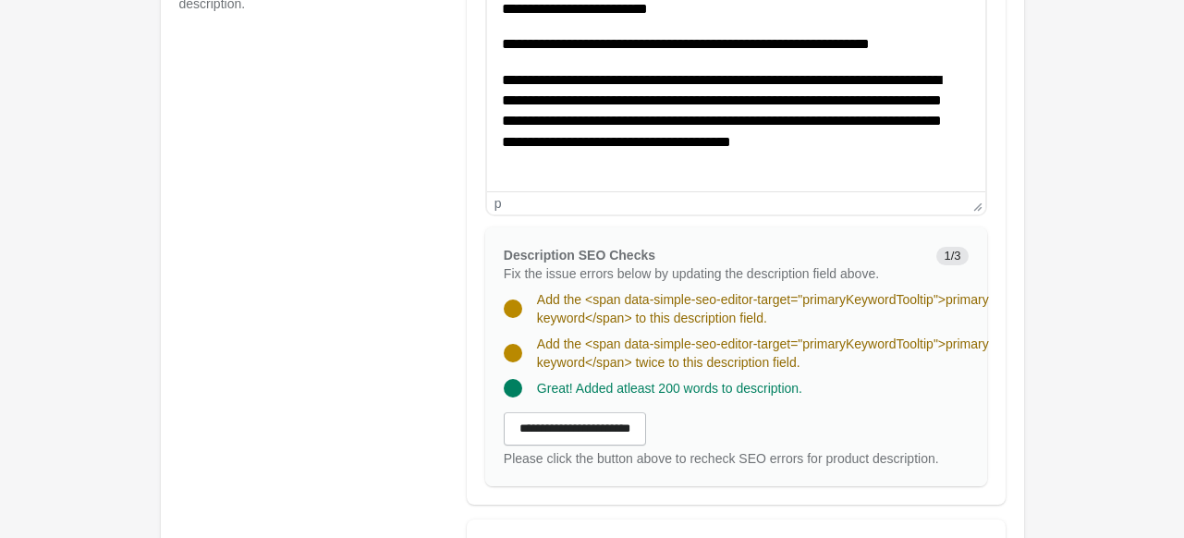
scroll to position [835, 0]
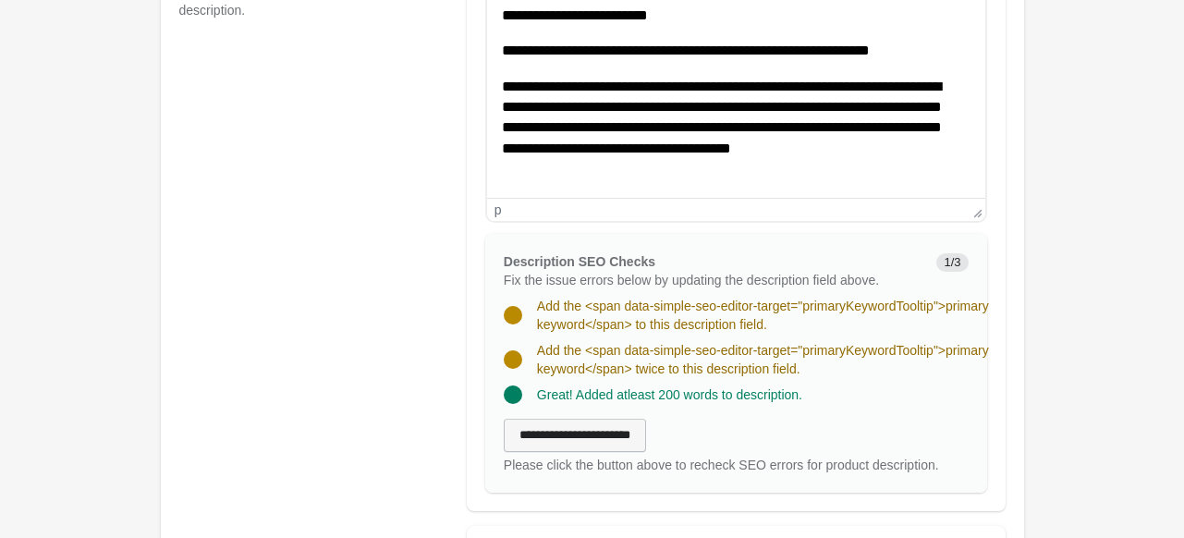
type input "**********"
click at [596, 435] on input "**********" at bounding box center [575, 435] width 142 height 33
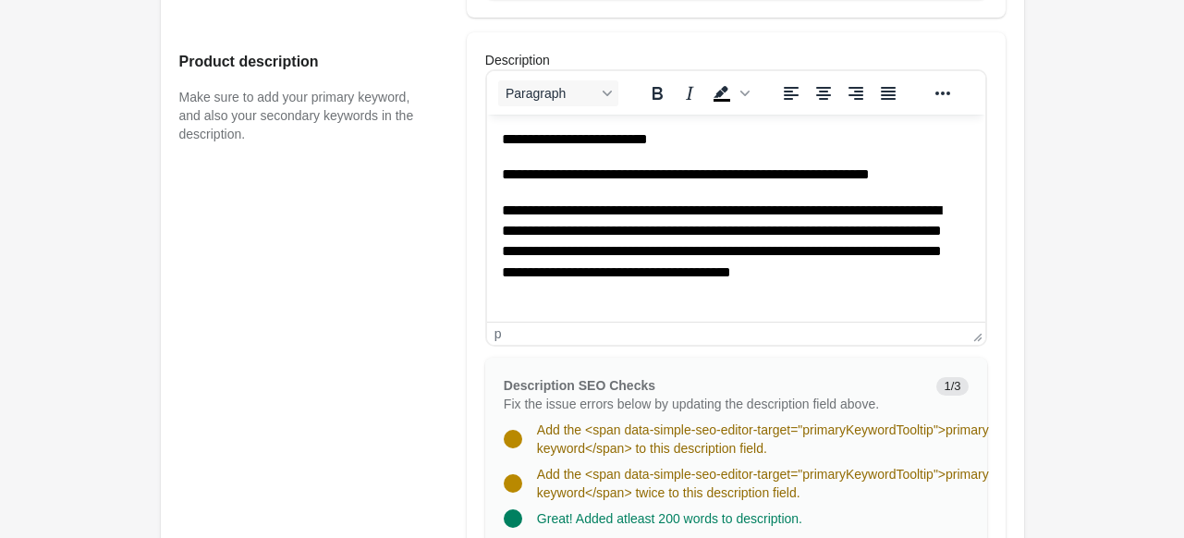
scroll to position [674, 0]
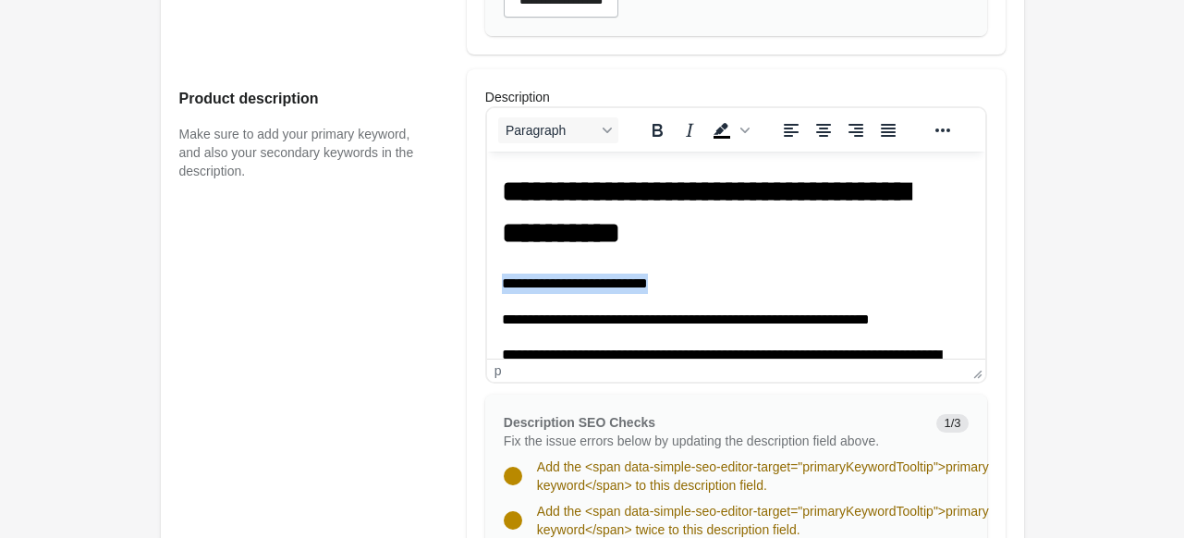
drag, startPoint x: 690, startPoint y: 278, endPoint x: 480, endPoint y: 280, distance: 209.8
click at [762, 248] on h1 "**********" at bounding box center [728, 212] width 455 height 83
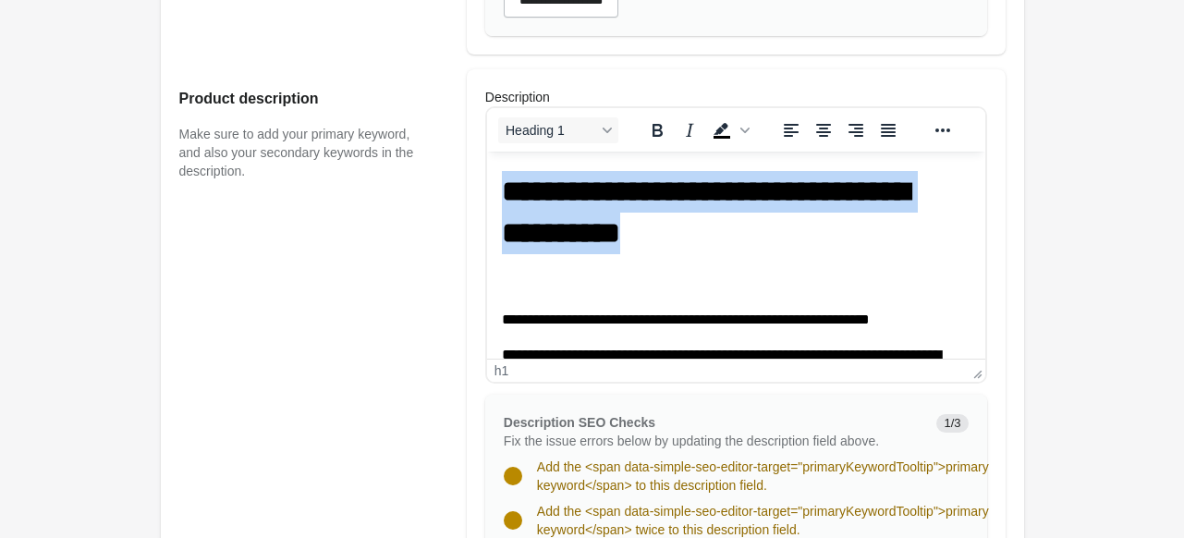
drag, startPoint x: 800, startPoint y: 238, endPoint x: 505, endPoint y: 164, distance: 304.9
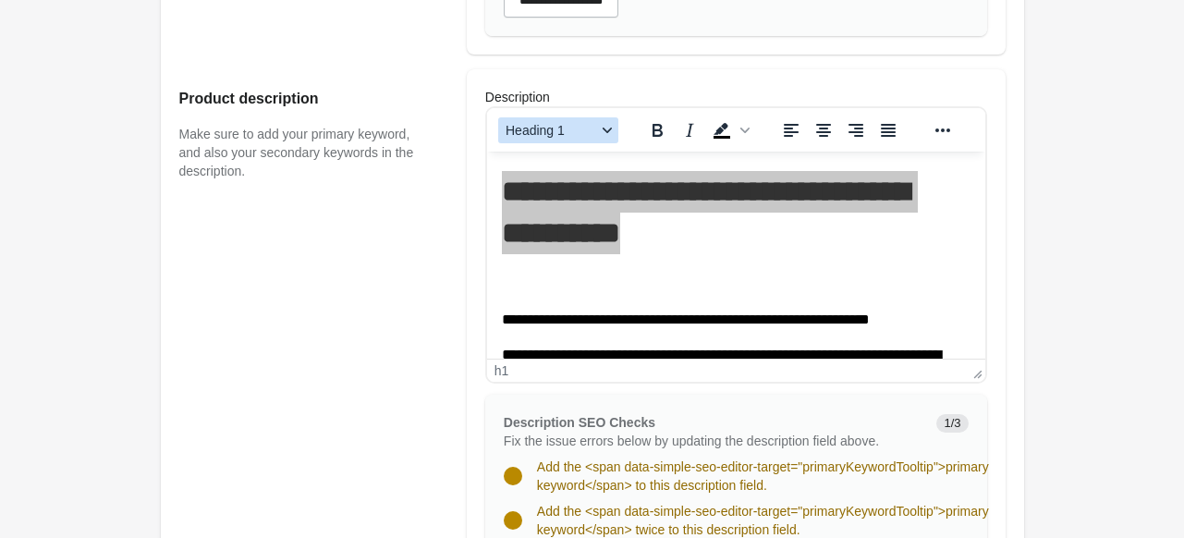
click at [601, 129] on div "Blocks" at bounding box center [607, 130] width 15 height 9
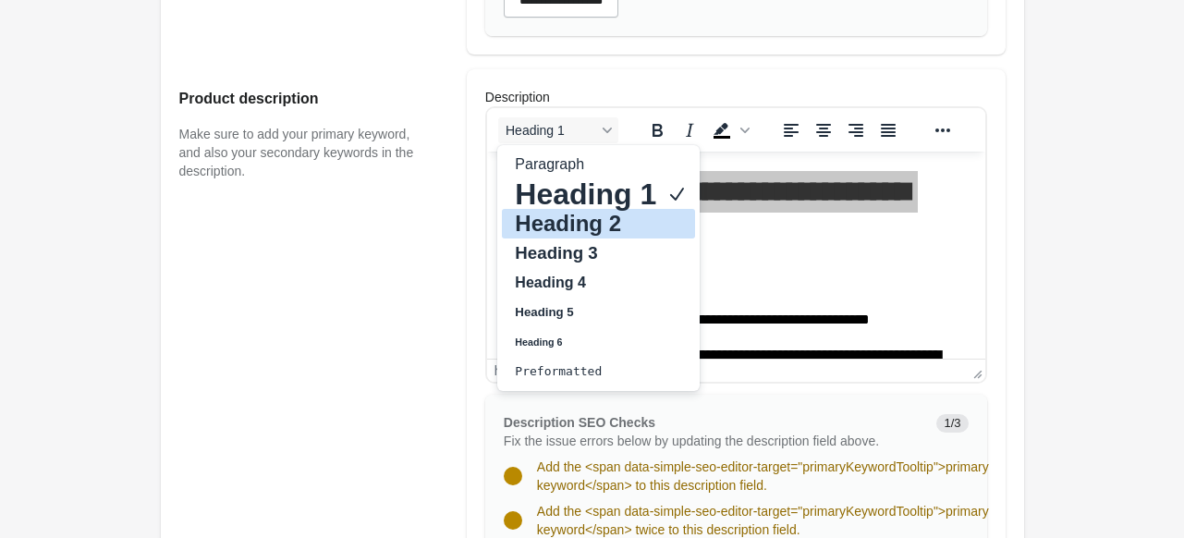
click at [567, 215] on h2 "Heading 2" at bounding box center [585, 224] width 145 height 22
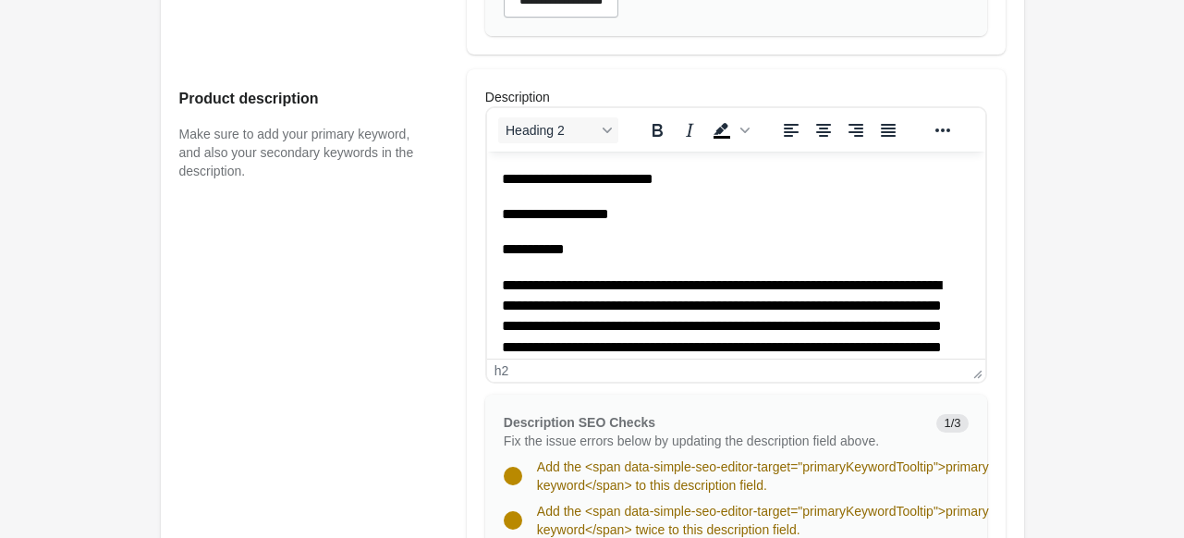
scroll to position [1080, 0]
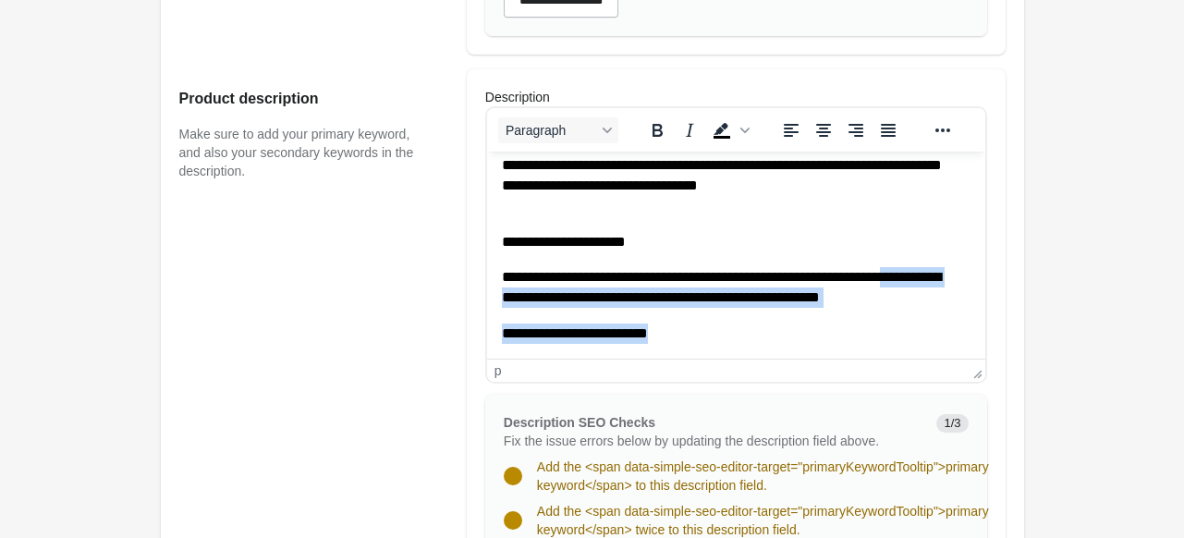
drag, startPoint x: 708, startPoint y: 340, endPoint x: 852, endPoint y: 459, distance: 187.1
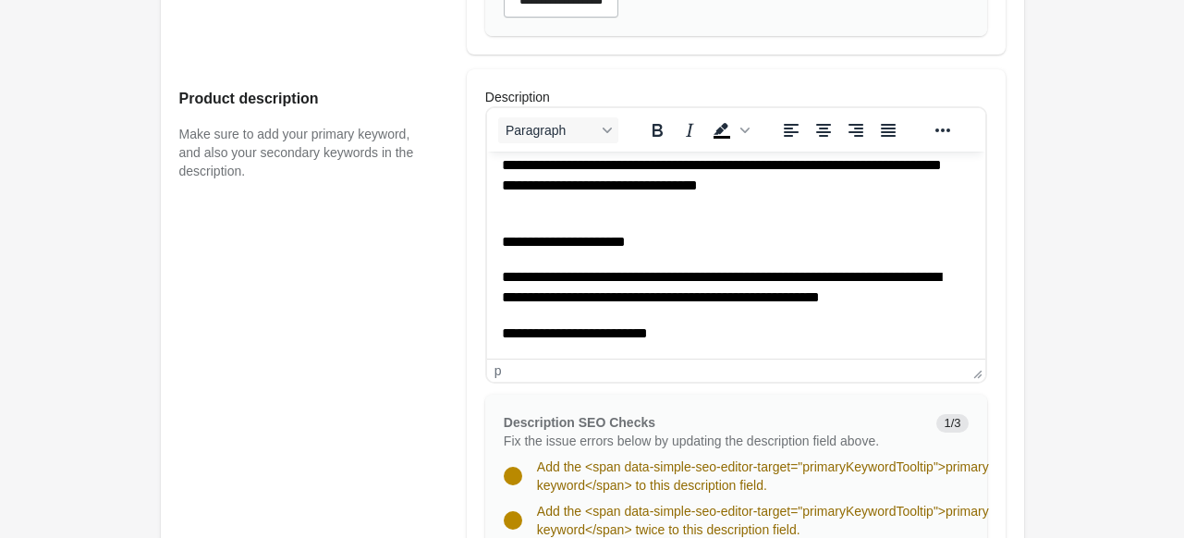
drag, startPoint x: 683, startPoint y: 336, endPoint x: 954, endPoint y: 479, distance: 305.9
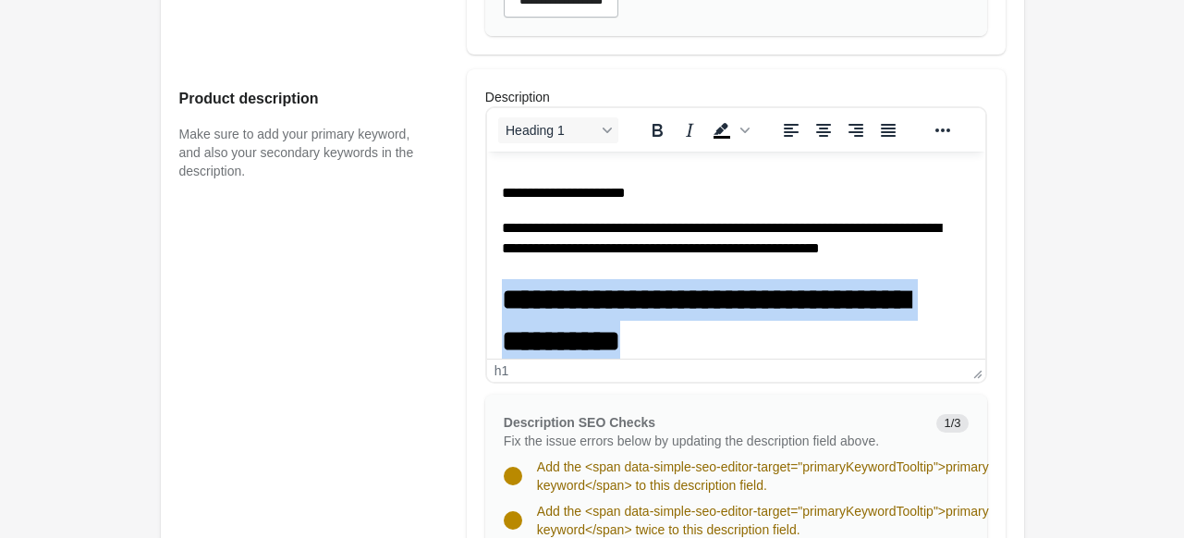
drag, startPoint x: 782, startPoint y: 338, endPoint x: 482, endPoint y: 274, distance: 306.4
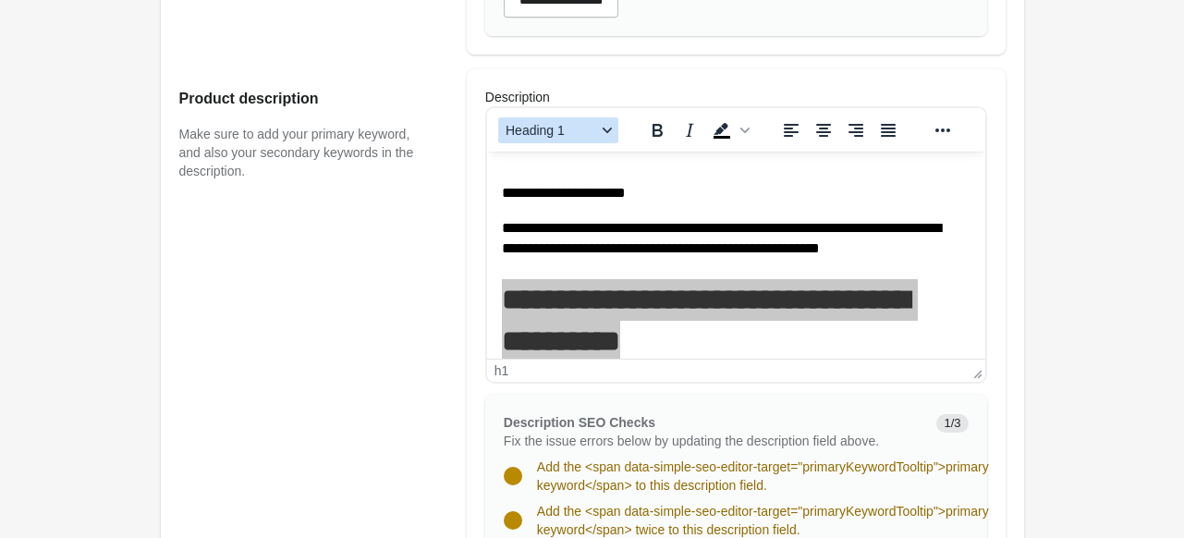
click at [608, 131] on icon "Blocks" at bounding box center [607, 130] width 9 height 9
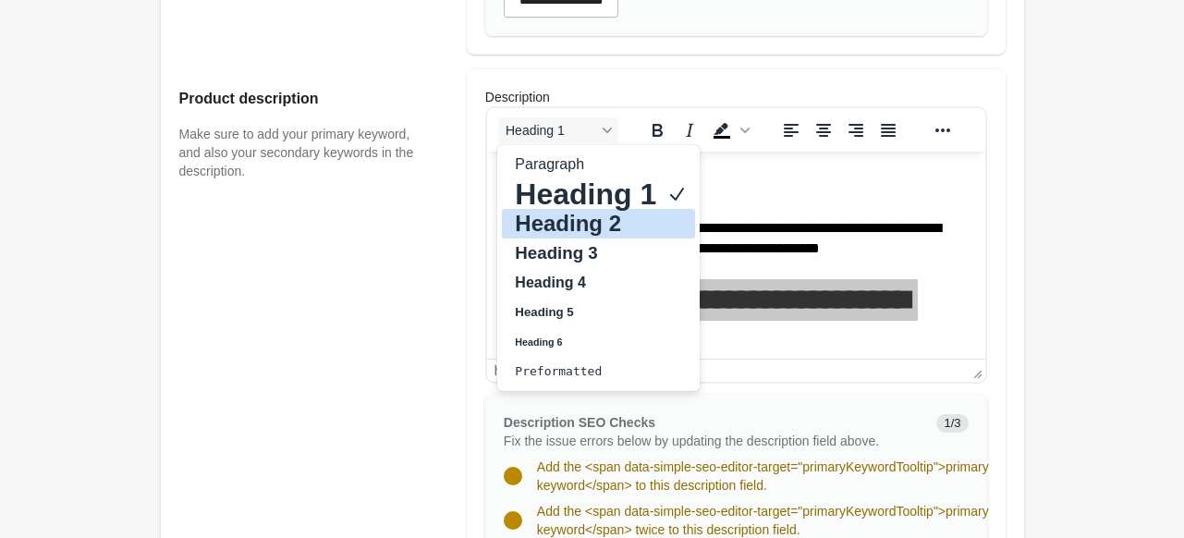
click at [592, 220] on h2 "Heading 2" at bounding box center [585, 224] width 145 height 22
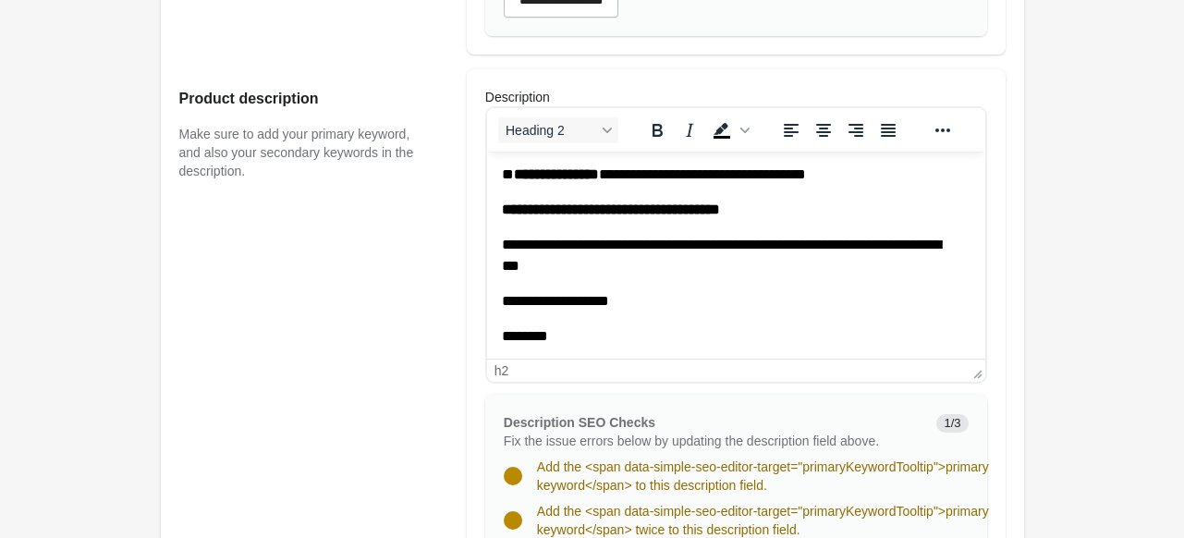
scroll to position [583, 0]
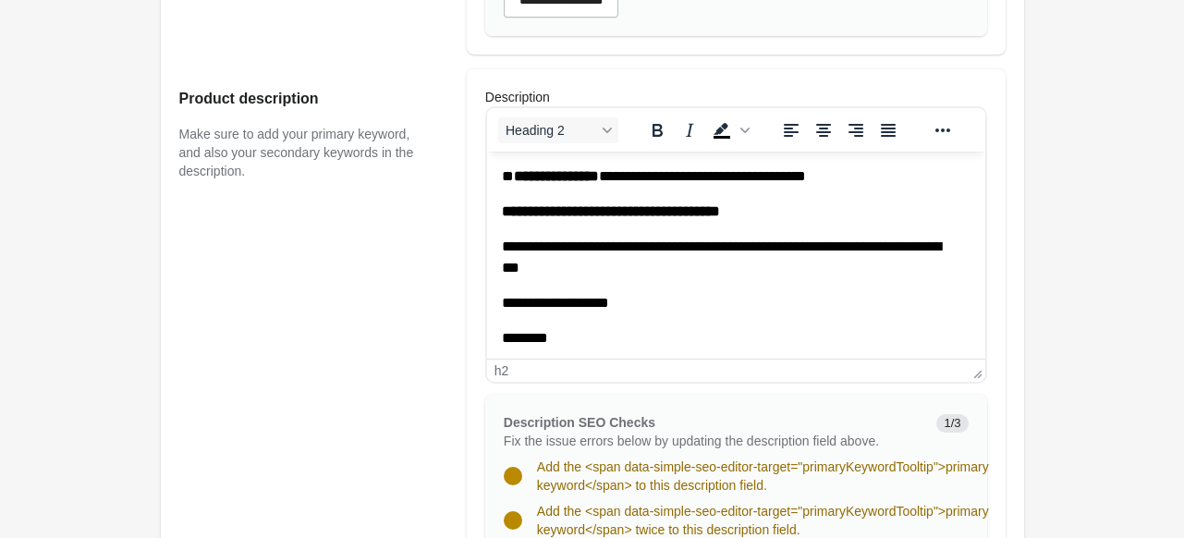
click at [502, 298] on p "**********" at bounding box center [728, 303] width 455 height 20
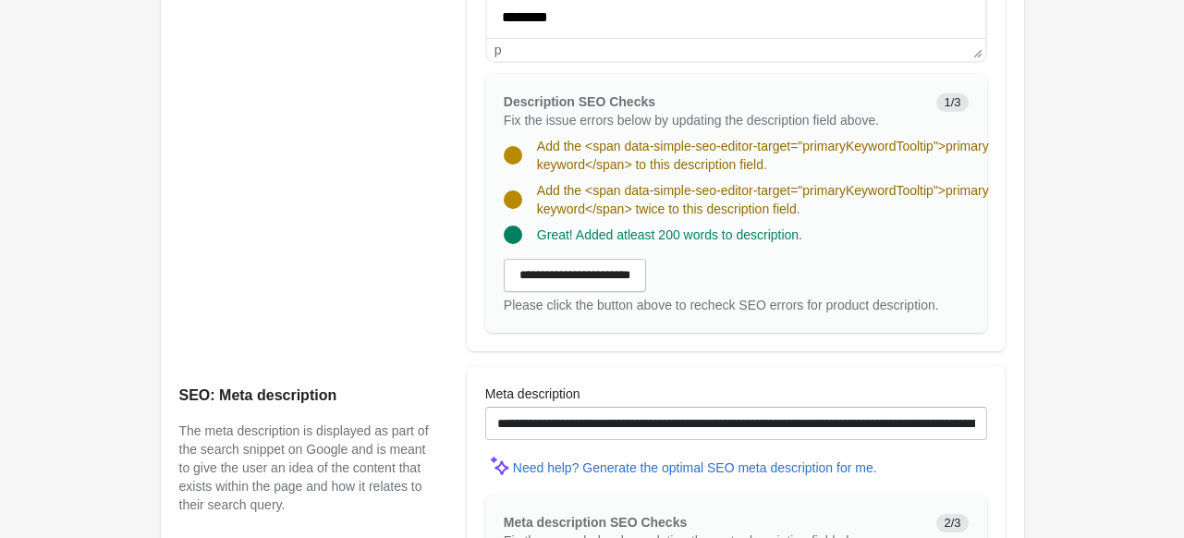
scroll to position [998, 0]
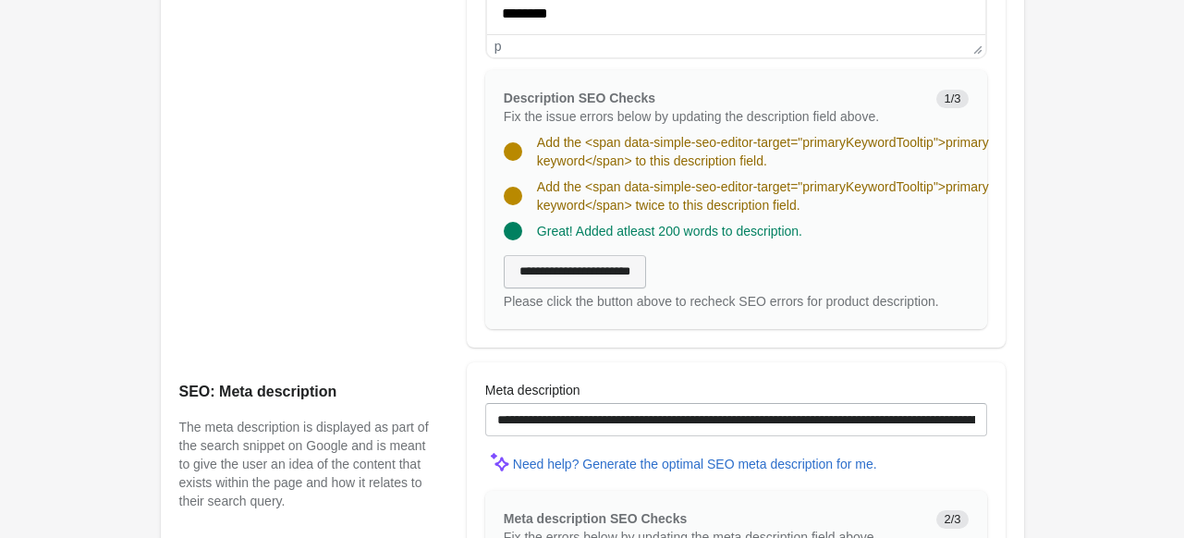
click at [592, 267] on input "**********" at bounding box center [575, 271] width 142 height 33
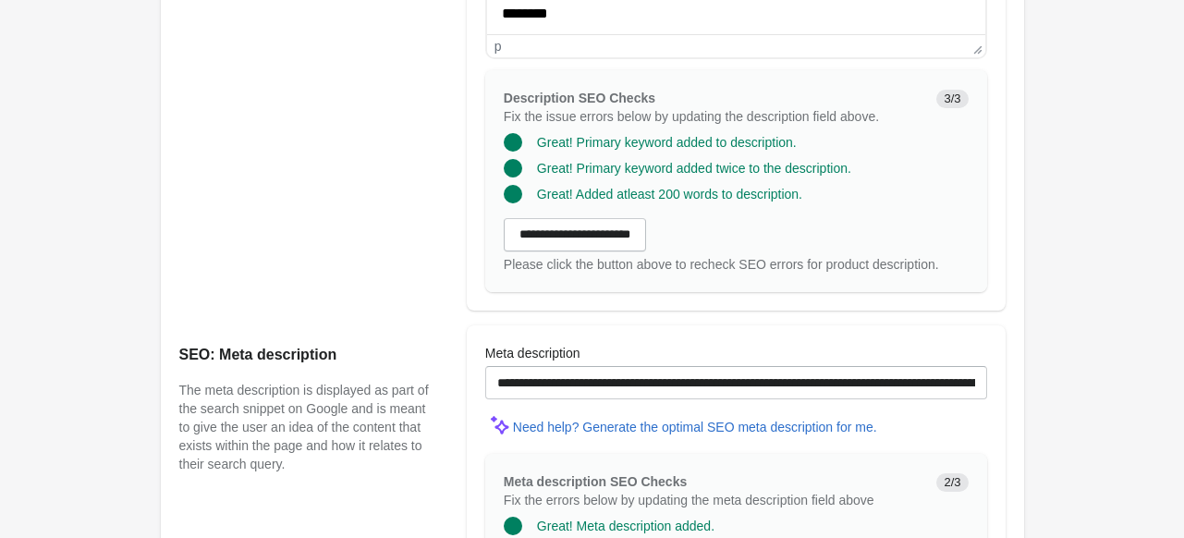
scroll to position [1238, 0]
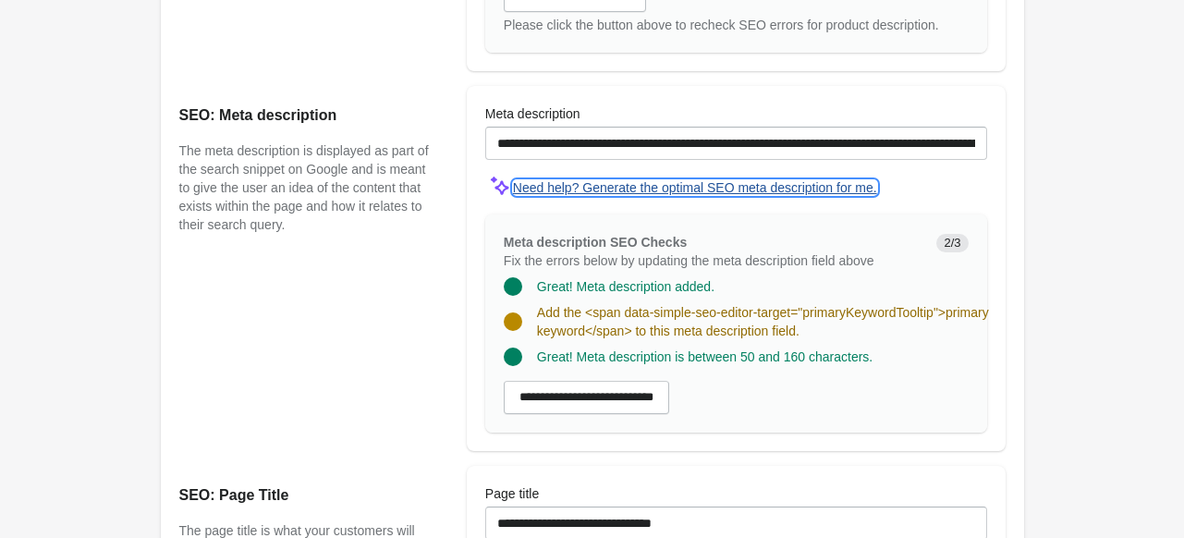
click at [655, 187] on div "Need help? Generate the optimal SEO meta description for me." at bounding box center [695, 187] width 364 height 15
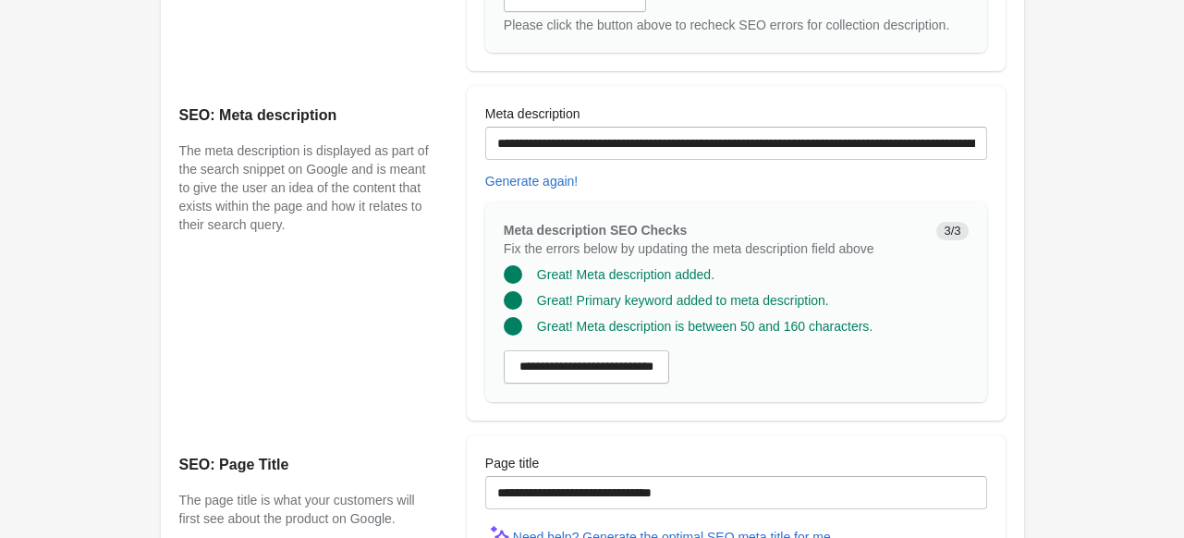
scroll to position [1576, 0]
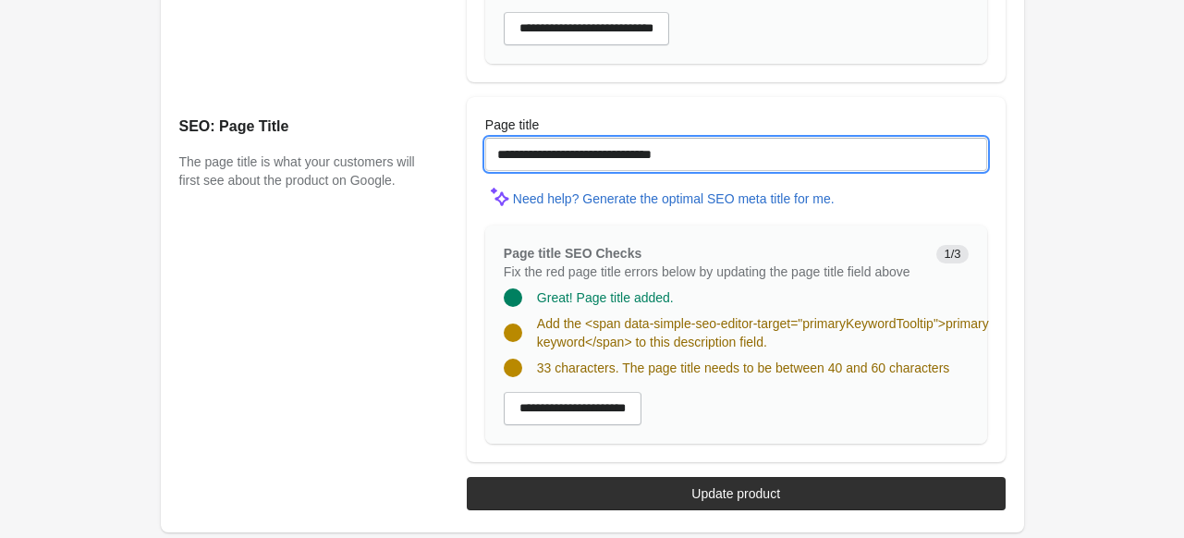
drag, startPoint x: 713, startPoint y: 147, endPoint x: 423, endPoint y: 160, distance: 289.6
click at [423, 160] on div "**********" at bounding box center [583, 272] width 845 height 380
paste input "**********"
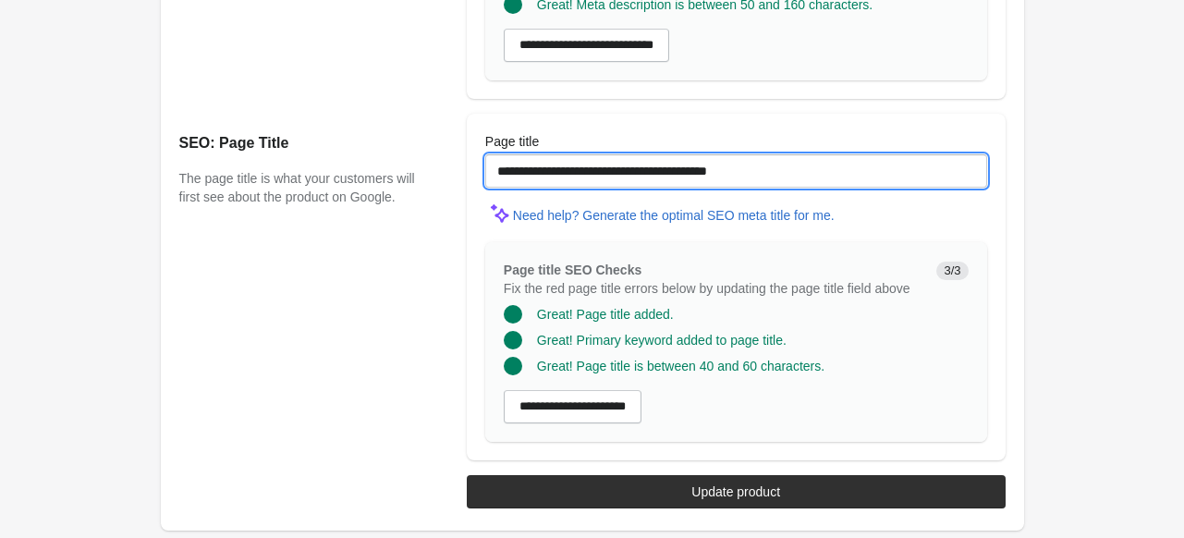
scroll to position [1557, 0]
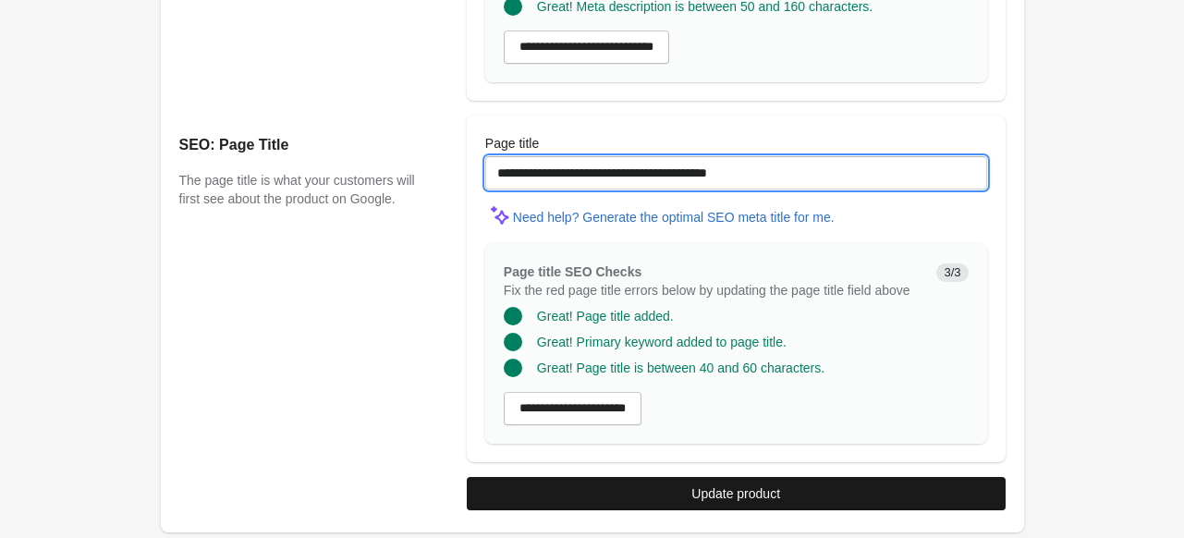
type input "**********"
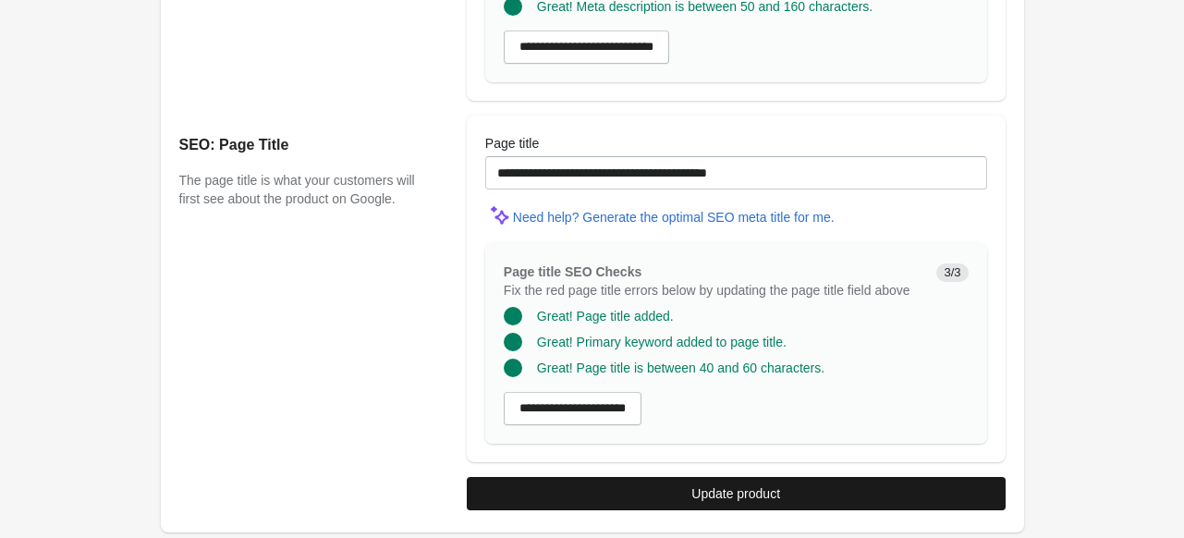
click at [760, 491] on div "Update product" at bounding box center [735, 493] width 89 height 15
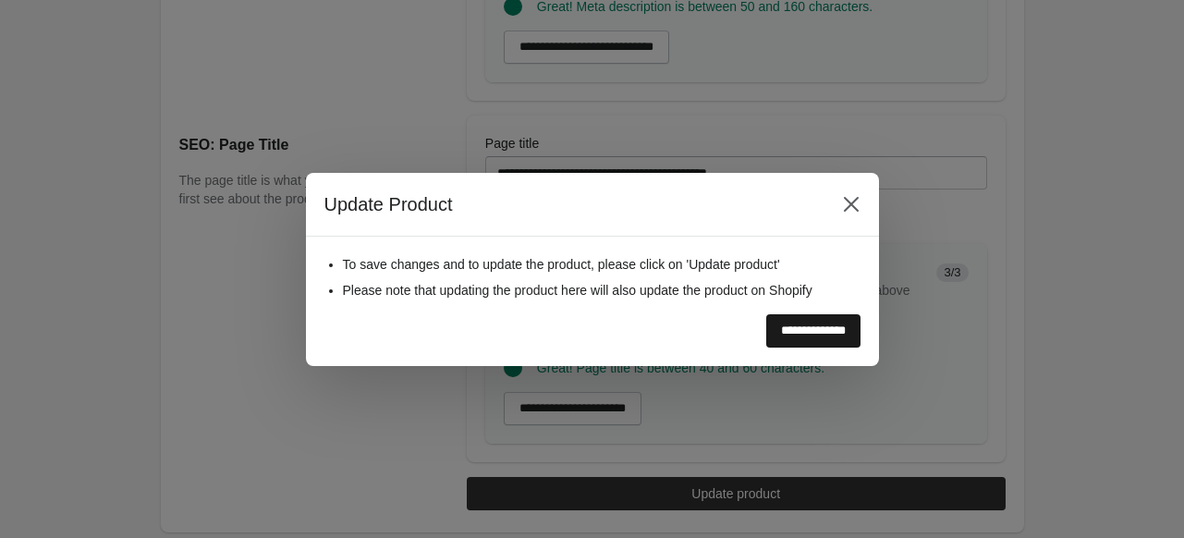
click at [787, 318] on input "**********" at bounding box center [813, 330] width 94 height 33
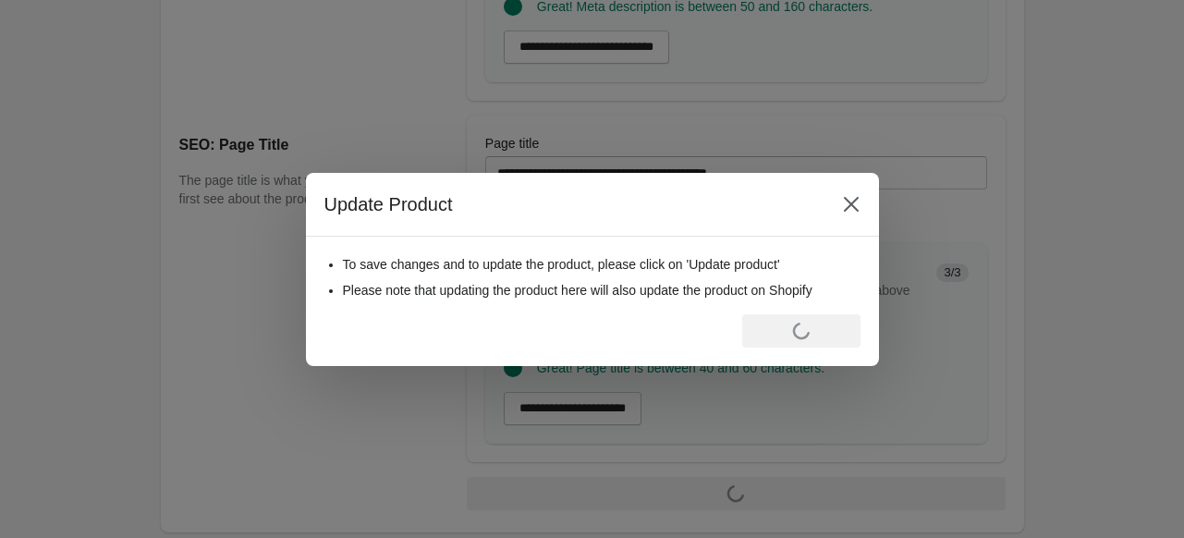
scroll to position [0, 0]
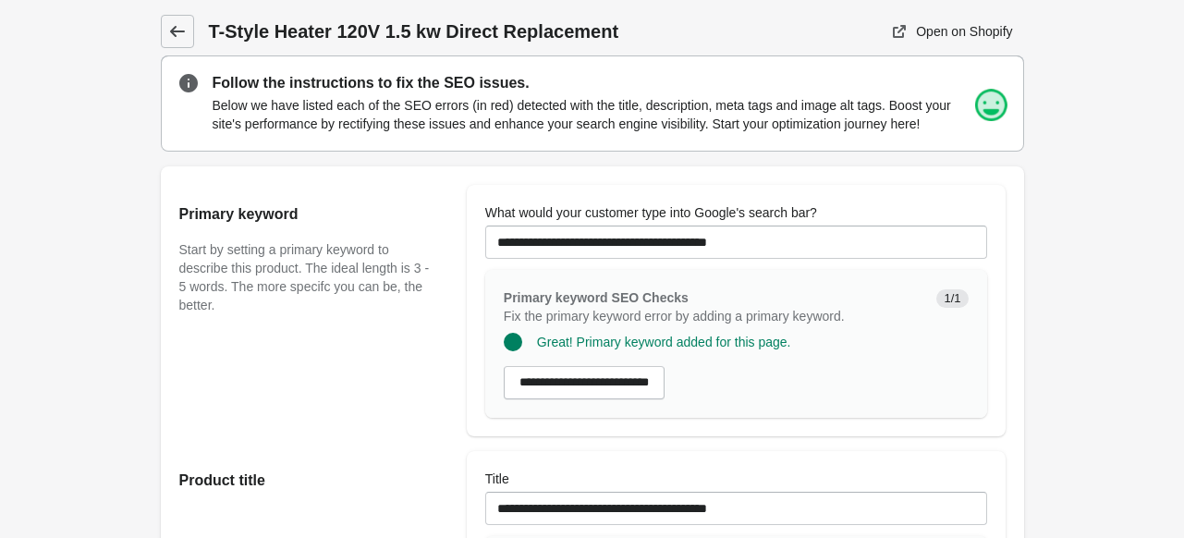
click at [181, 32] on icon at bounding box center [177, 31] width 18 height 18
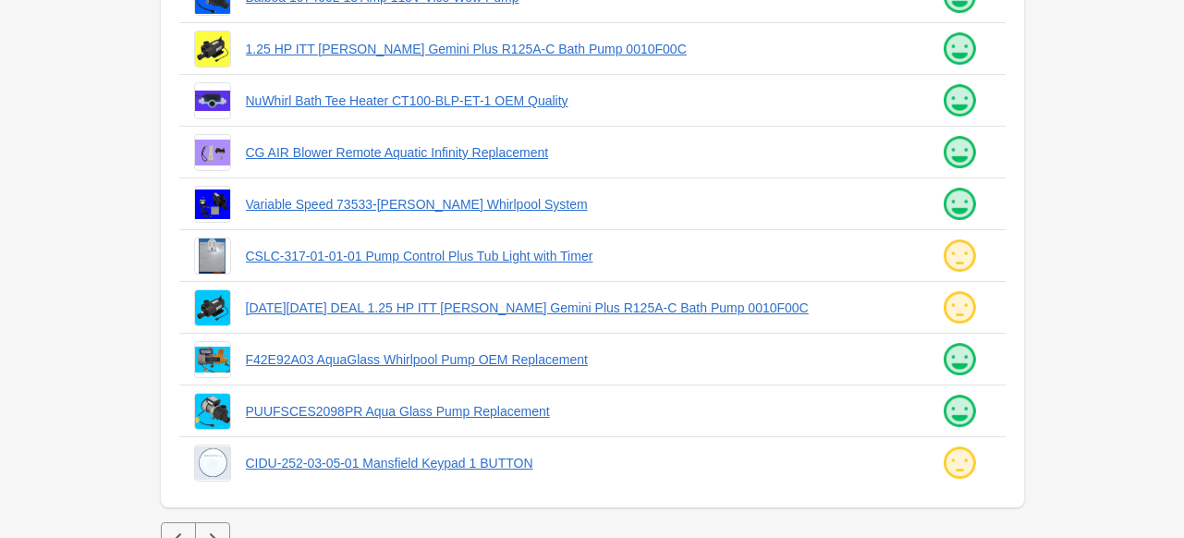
scroll to position [531, 0]
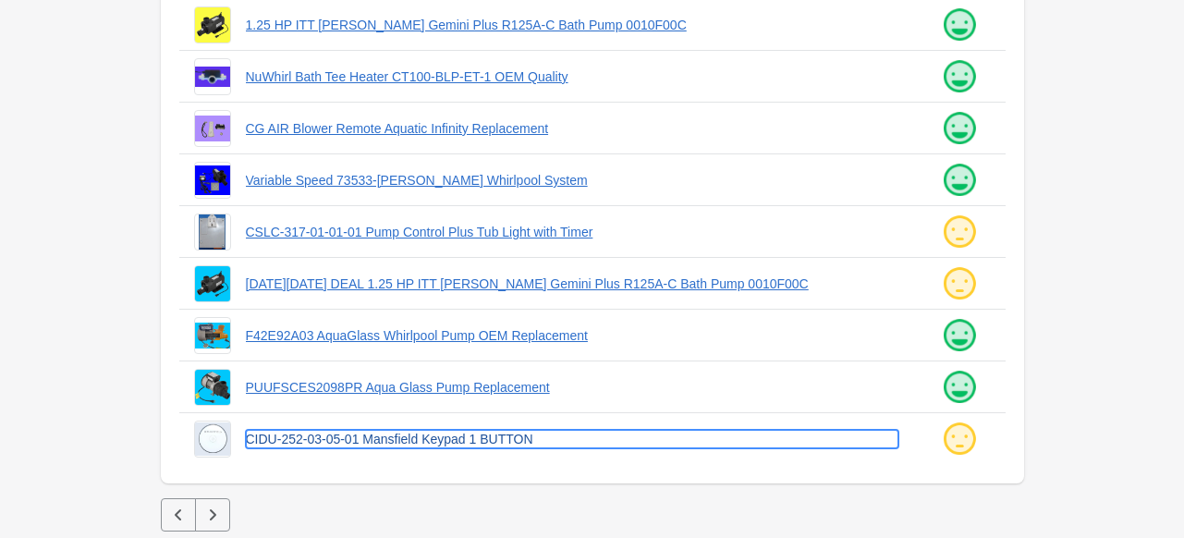
click at [355, 434] on link "CIDU-252-03-05-01 Mansfield Keypad 1 BUTTON" at bounding box center [572, 439] width 653 height 18
